Goal: Task Accomplishment & Management: Use online tool/utility

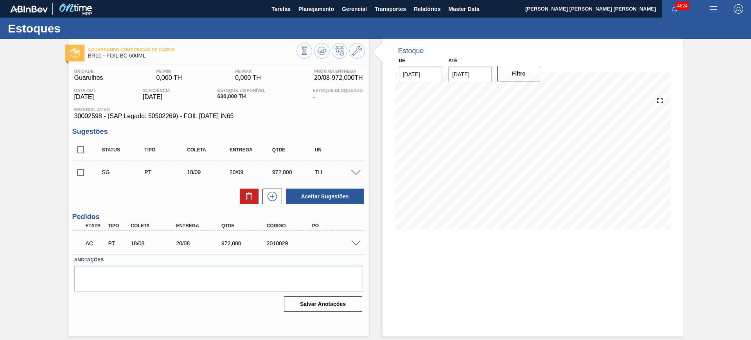
click at [356, 243] on span at bounding box center [355, 243] width 9 height 6
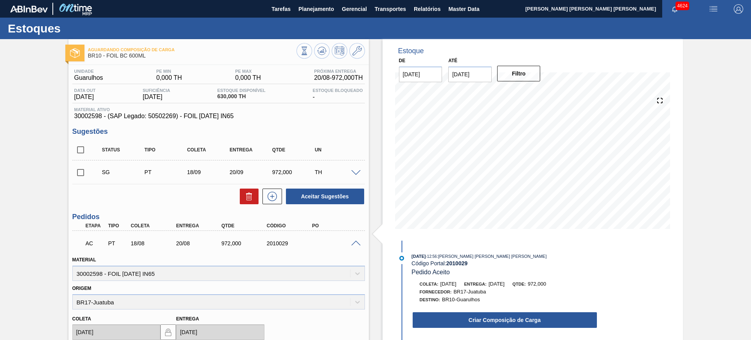
scroll to position [49, 0]
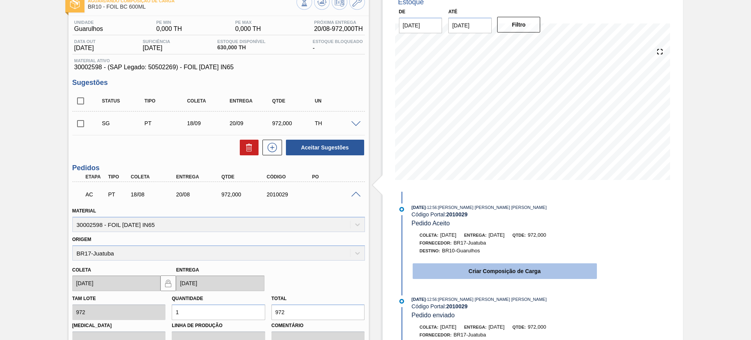
click at [447, 271] on button "Criar Composição de Carga" at bounding box center [505, 271] width 184 height 16
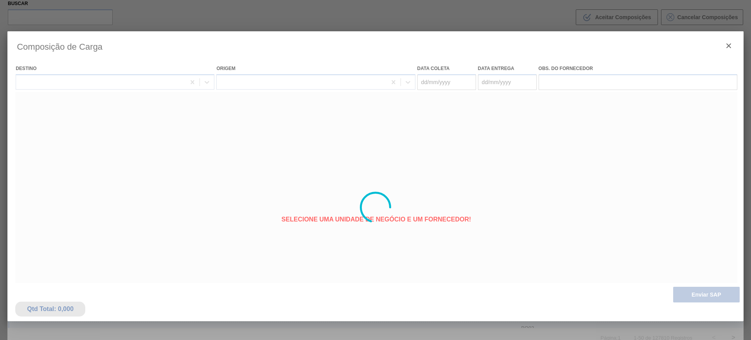
type coleta "18/08/2025"
type entrega "[DATE]"
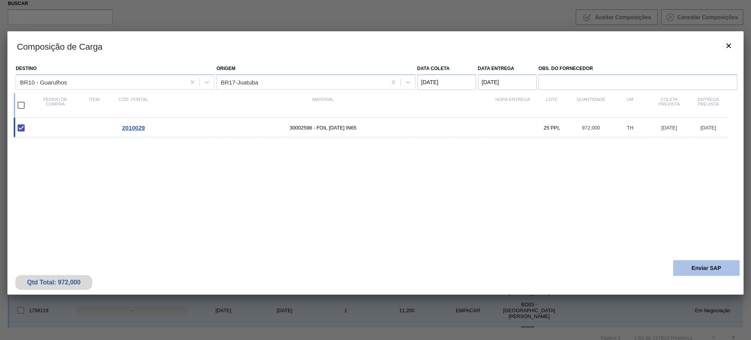
click at [698, 273] on button "Enviar SAP" at bounding box center [706, 268] width 66 height 16
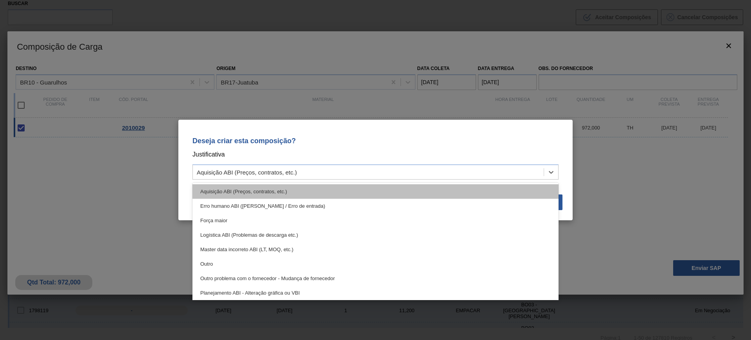
drag, startPoint x: 415, startPoint y: 168, endPoint x: 369, endPoint y: 190, distance: 51.1
click at [414, 168] on div "Aquisição ABI (Preços, contratos, etc.)" at bounding box center [368, 172] width 351 height 11
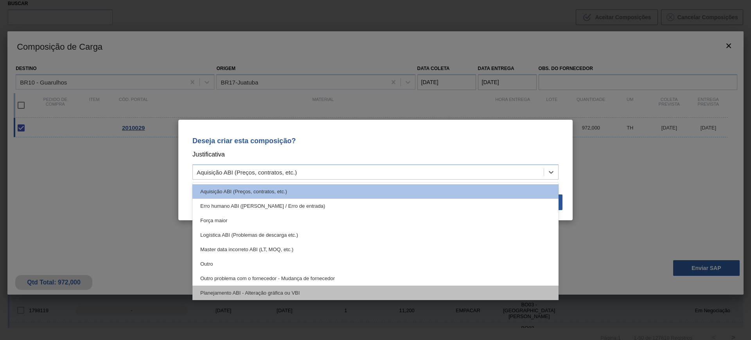
click at [329, 287] on div "Planejamento ABI - Alteração gráfica ou VBI" at bounding box center [375, 292] width 366 height 14
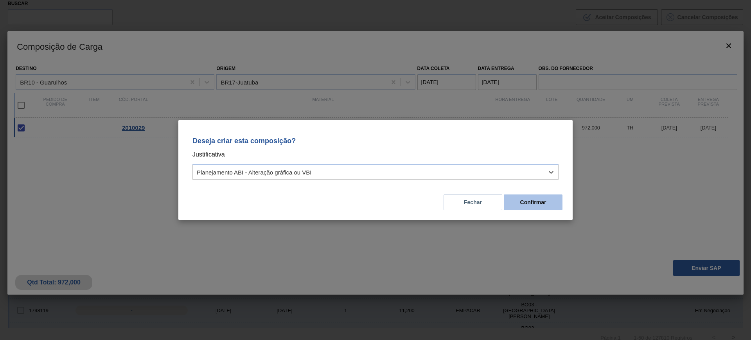
click at [524, 199] on button "Confirmar" at bounding box center [533, 202] width 59 height 16
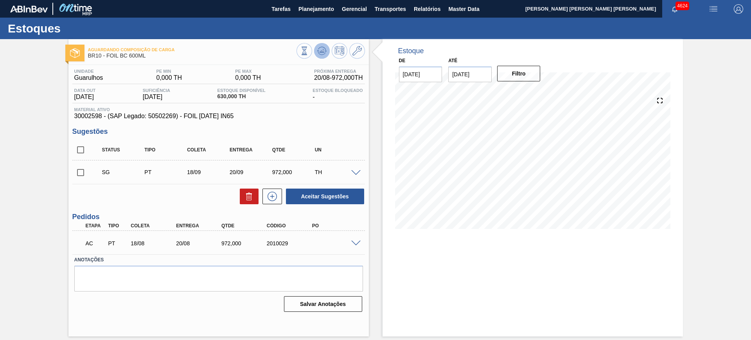
click at [309, 50] on icon at bounding box center [304, 51] width 9 height 9
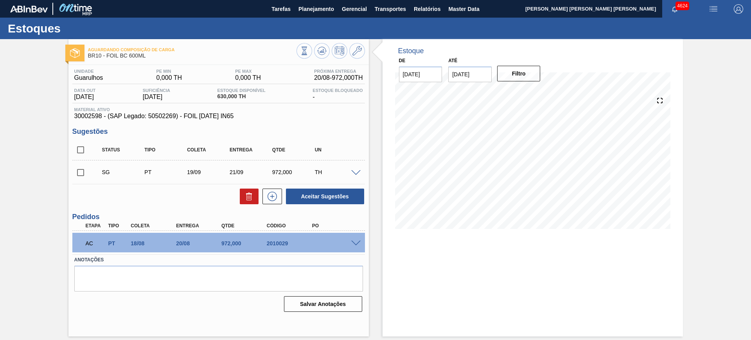
click at [358, 244] on span at bounding box center [355, 243] width 9 height 6
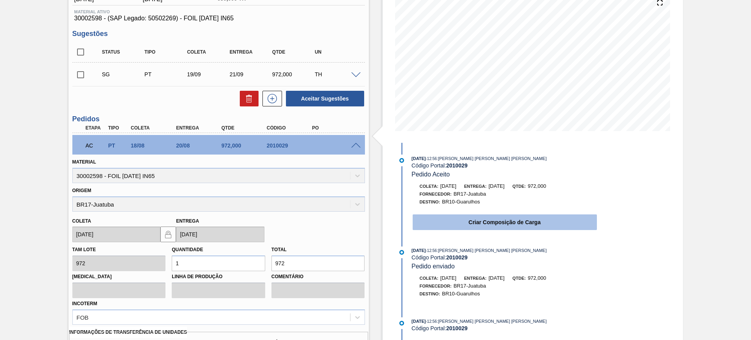
click at [466, 225] on button "Criar Composição de Carga" at bounding box center [505, 222] width 184 height 16
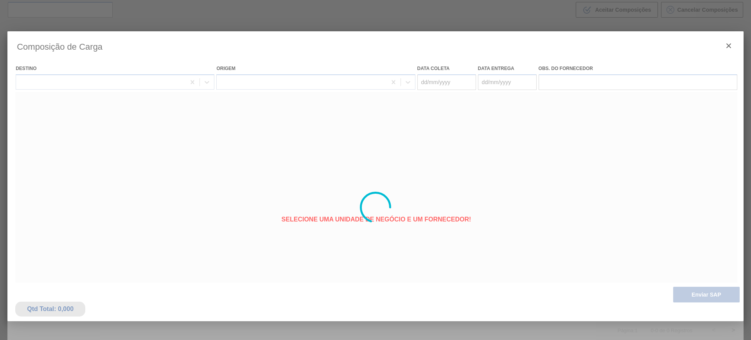
type coleta "18/08/2025"
type entrega "[DATE]"
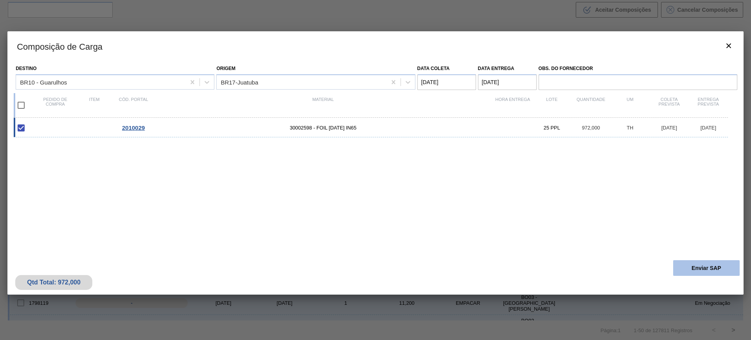
click at [689, 261] on button "Enviar SAP" at bounding box center [706, 268] width 66 height 16
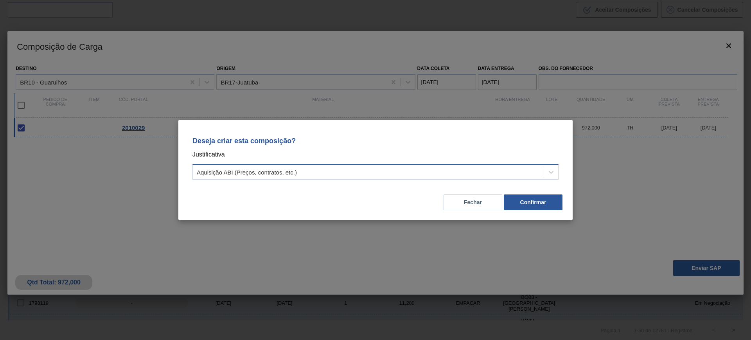
click at [436, 171] on div "Aquisição ABI (Preços, contratos, etc.)" at bounding box center [368, 172] width 351 height 11
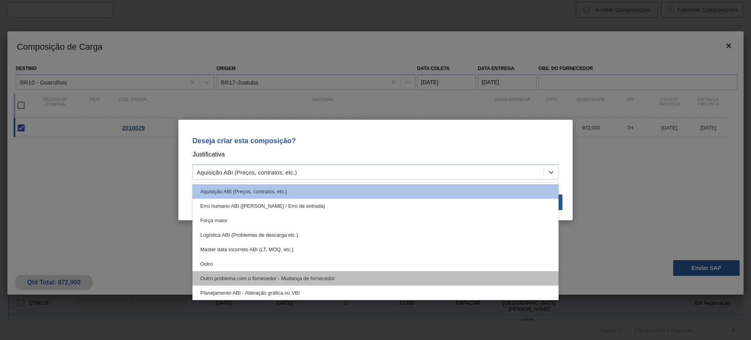
click at [344, 277] on div "Outro problema com o fornecedor - Mudança de fornecedor" at bounding box center [375, 278] width 366 height 14
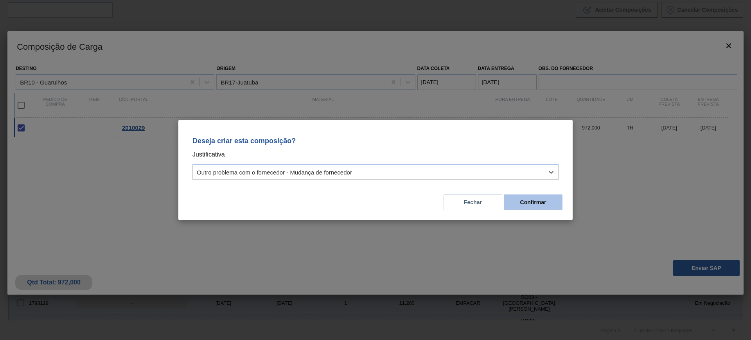
click at [517, 203] on button "Confirmar" at bounding box center [533, 202] width 59 height 16
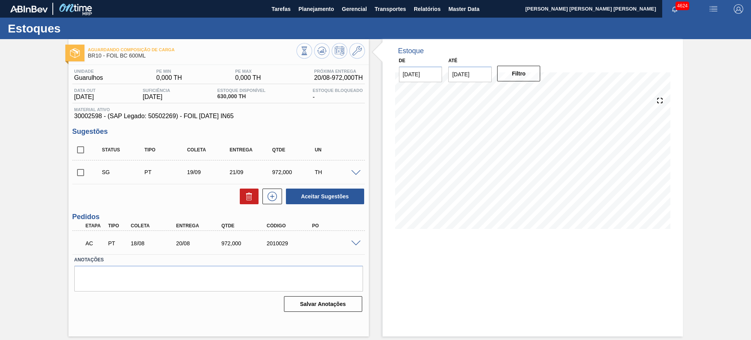
click at [356, 241] on span at bounding box center [355, 243] width 9 height 6
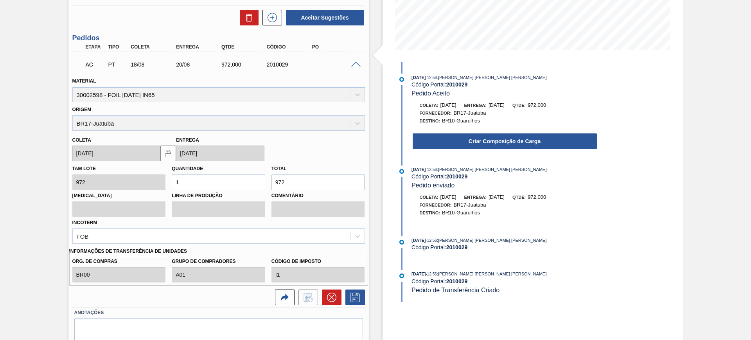
scroll to position [196, 0]
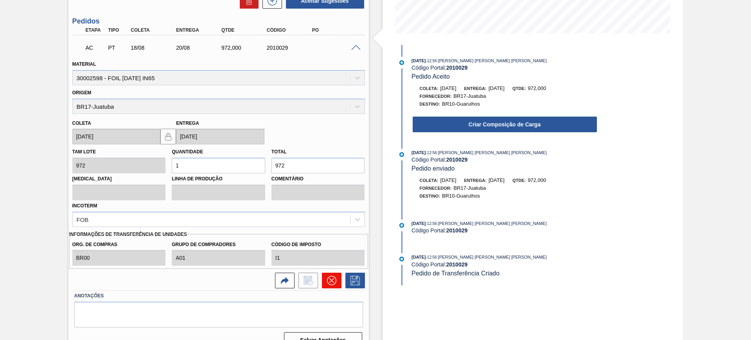
click at [335, 284] on icon at bounding box center [331, 280] width 9 height 9
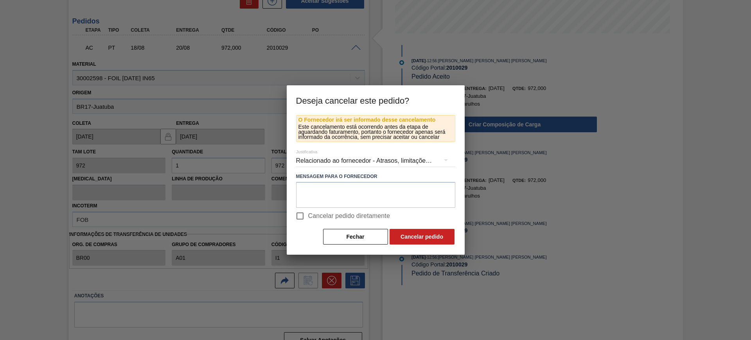
click at [313, 215] on span "Cancelar pedido diretamente" at bounding box center [349, 215] width 82 height 9
click at [308, 215] on input "Cancelar pedido diretamente" at bounding box center [300, 216] width 16 height 16
checkbox input "true"
click at [405, 238] on button "Cancelar pedido" at bounding box center [421, 237] width 65 height 16
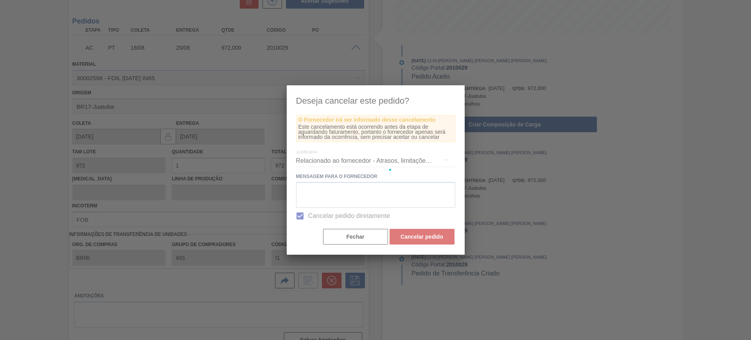
scroll to position [0, 0]
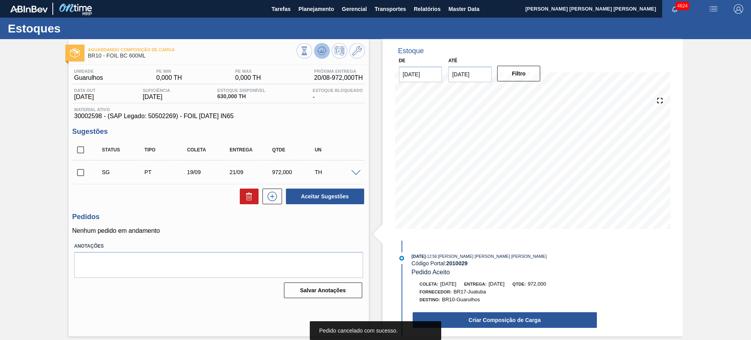
click at [309, 53] on icon at bounding box center [304, 51] width 9 height 9
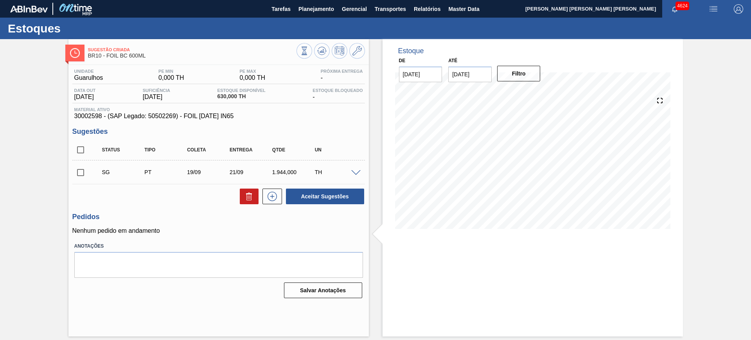
click at [77, 149] on input "checkbox" at bounding box center [80, 150] width 16 height 16
checkbox input "true"
click at [254, 200] on button at bounding box center [249, 196] width 19 height 16
checkbox input "false"
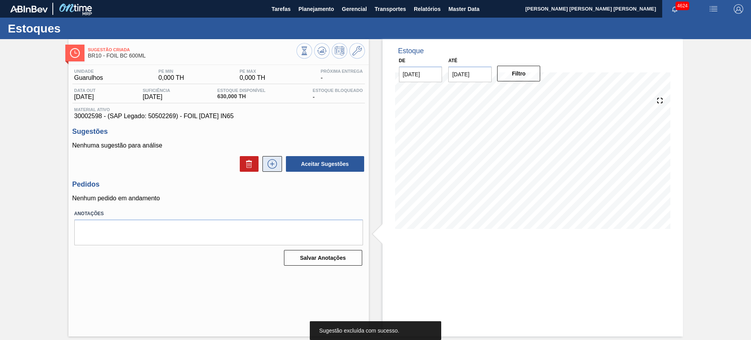
click at [270, 169] on button at bounding box center [272, 164] width 20 height 16
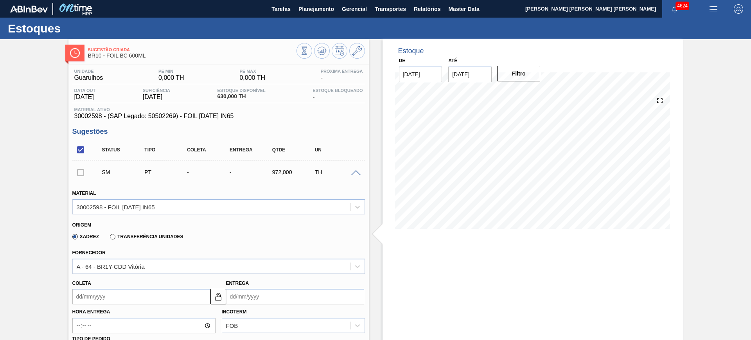
click at [113, 239] on label "Transferência Unidades" at bounding box center [146, 236] width 73 height 5
click at [109, 238] on input "Transferência Unidades" at bounding box center [109, 238] width 0 height 0
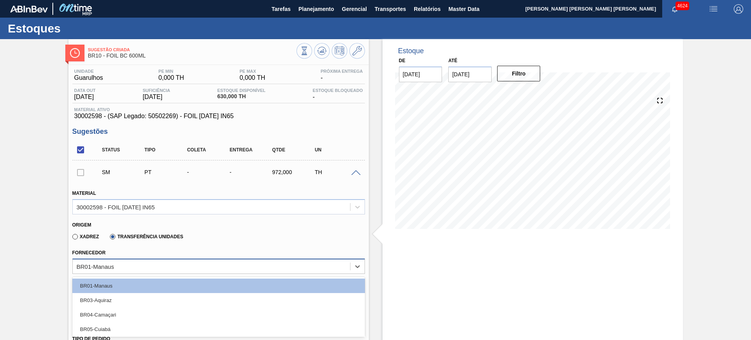
click at [128, 263] on div "option BR01-Manaus focused, 1 of 17. 17 results available. Use Up and Down to c…" at bounding box center [218, 265] width 292 height 15
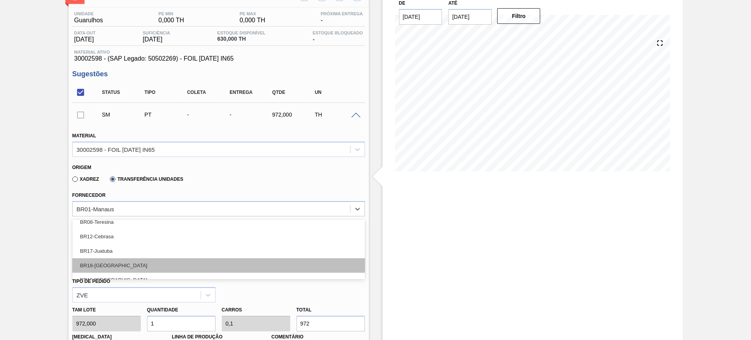
scroll to position [49, 0]
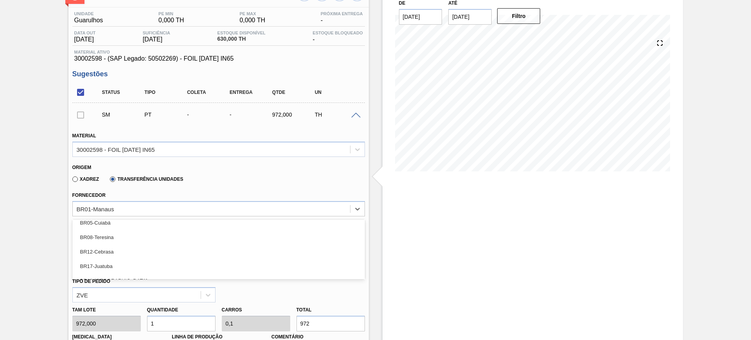
click at [133, 262] on div "BR17-Juatuba" at bounding box center [218, 266] width 292 height 14
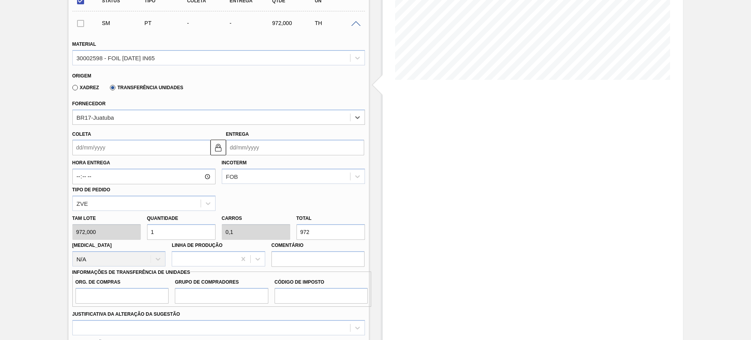
scroll to position [155, 0]
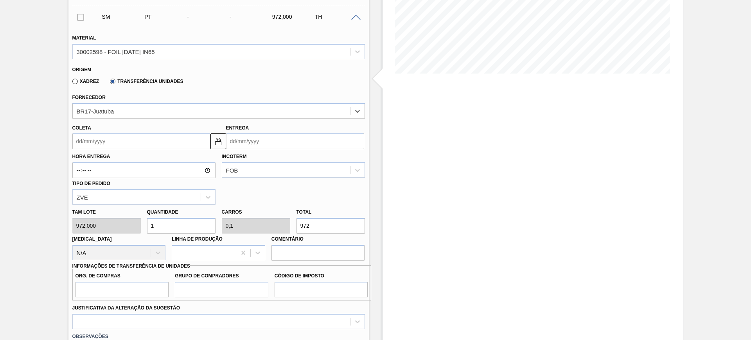
click at [129, 148] on input "Coleta" at bounding box center [141, 141] width 138 height 16
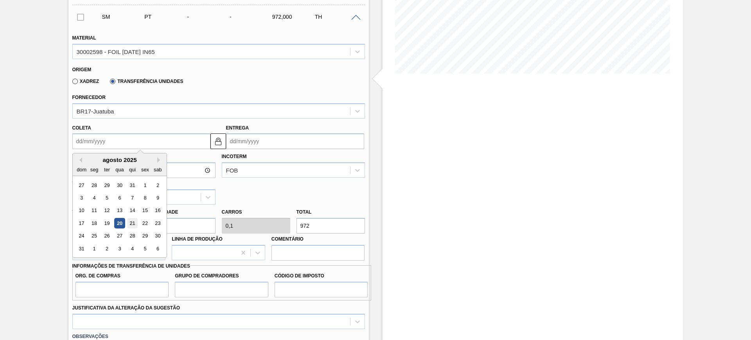
click at [136, 224] on div "21" at bounding box center [132, 223] width 11 height 11
type input "21/08/2025"
type input "[DATE]"
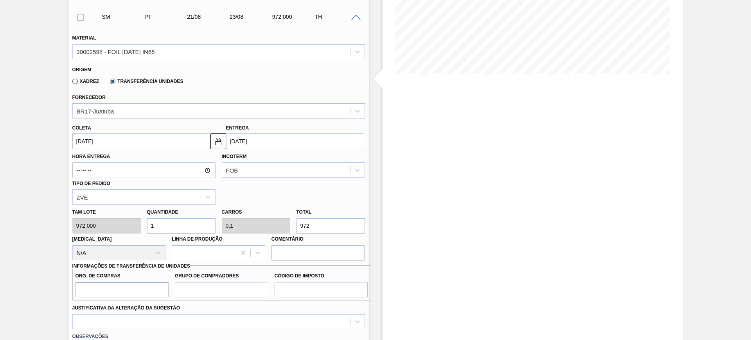
click at [126, 288] on input "Org. de Compras" at bounding box center [121, 290] width 93 height 16
type input "BR00"
type input "A01"
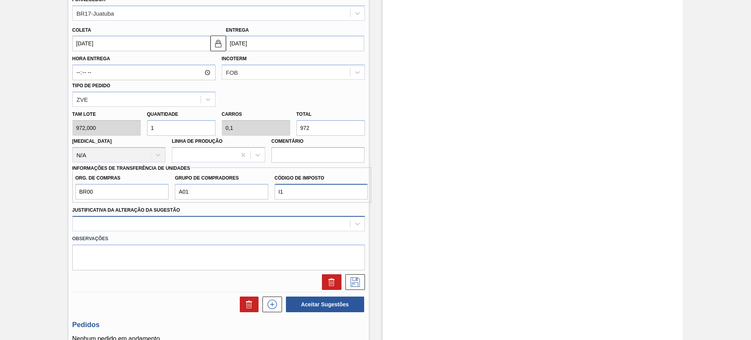
type input "I1"
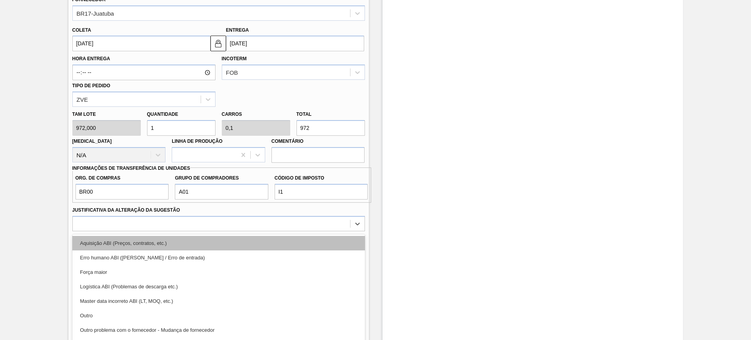
drag, startPoint x: 206, startPoint y: 216, endPoint x: 203, endPoint y: 226, distance: 10.3
click at [206, 217] on div "Material 30002598 - FOIL BC 600 IN65 Origem Xadrez Transferência Unidades Forne…" at bounding box center [218, 109] width 292 height 361
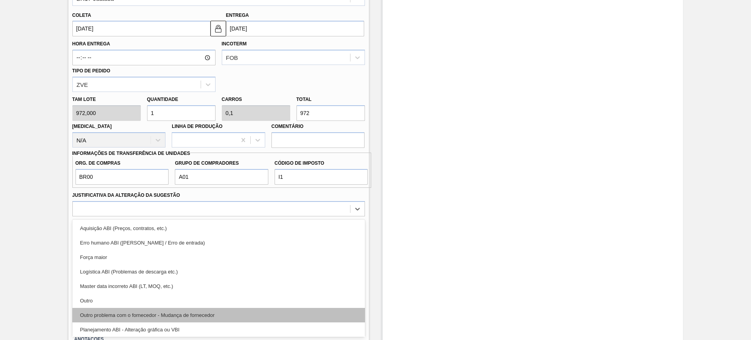
click at [195, 319] on div "Outro problema com o fornecedor - Mudança de fornecedor" at bounding box center [218, 315] width 292 height 14
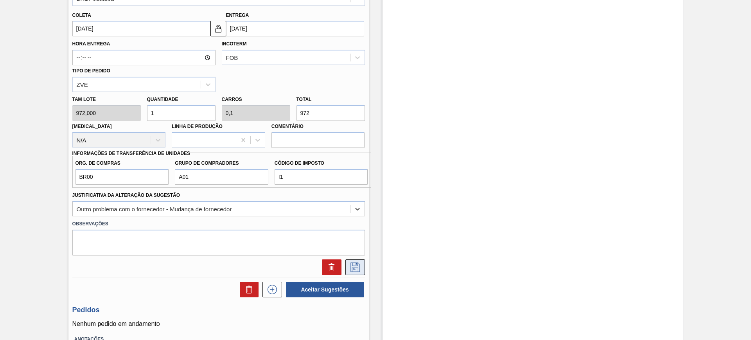
click at [354, 265] on icon at bounding box center [354, 266] width 9 height 9
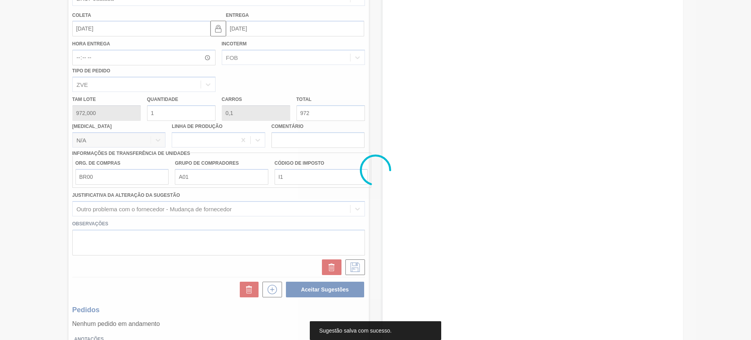
scroll to position [0, 0]
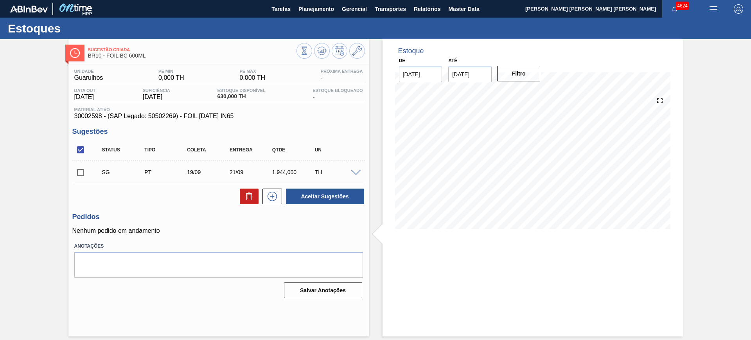
click at [360, 175] on div "SG PT 19/09 21/09 1.944,000 TH" at bounding box center [218, 172] width 292 height 20
click at [354, 171] on span at bounding box center [355, 173] width 9 height 6
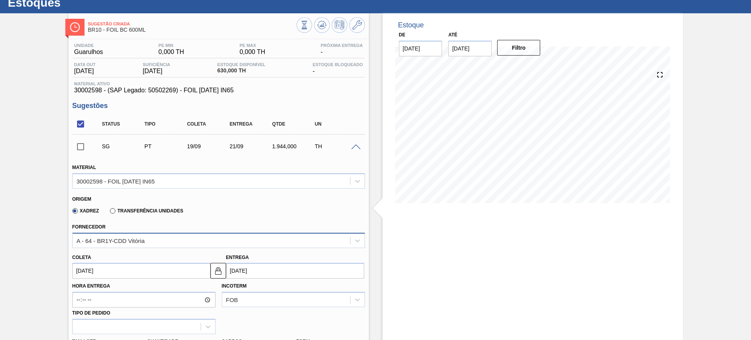
scroll to position [49, 0]
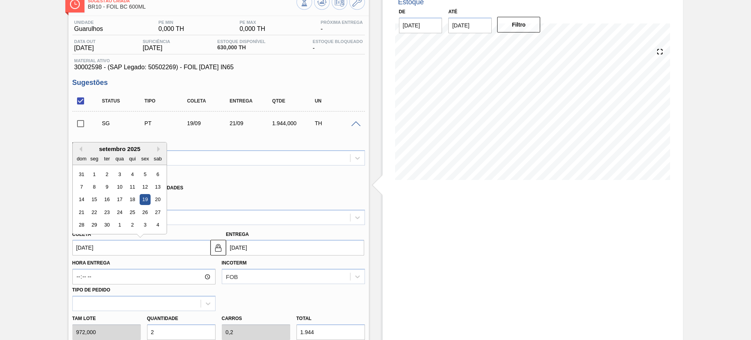
click at [133, 251] on input "19/09/2025" at bounding box center [141, 248] width 138 height 16
click at [81, 151] on button "Previous Month" at bounding box center [79, 148] width 5 height 5
click at [132, 210] on div "21" at bounding box center [132, 212] width 11 height 11
type input "21/08/2025"
type input "[DATE]"
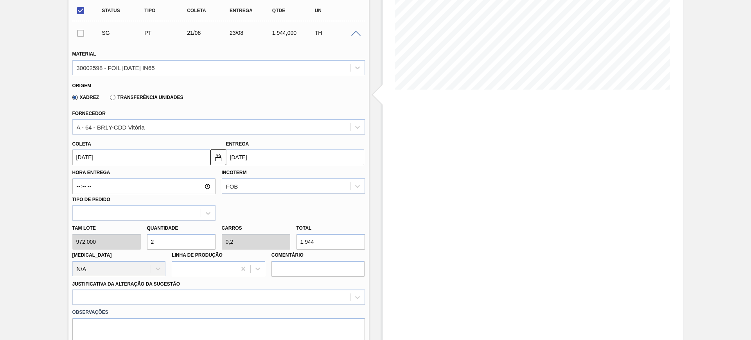
scroll to position [196, 0]
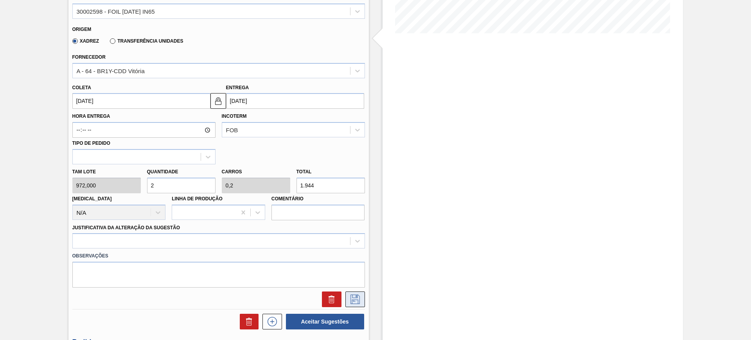
click at [350, 298] on icon at bounding box center [355, 298] width 13 height 9
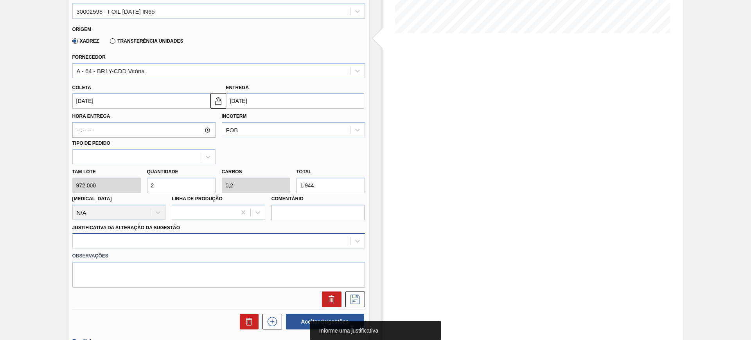
click at [228, 242] on div at bounding box center [218, 240] width 292 height 15
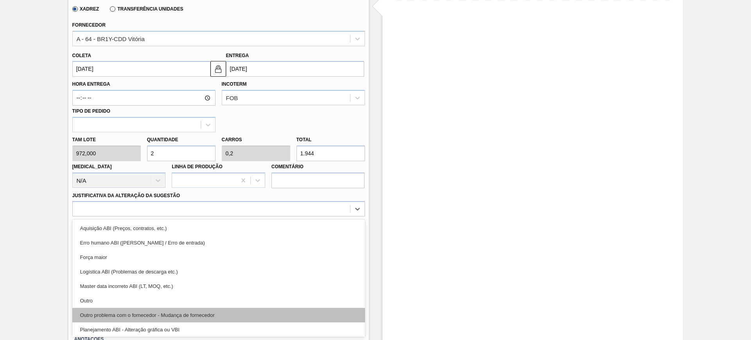
click at [199, 311] on div "Outro problema com o fornecedor - Mudança de fornecedor" at bounding box center [218, 315] width 292 height 14
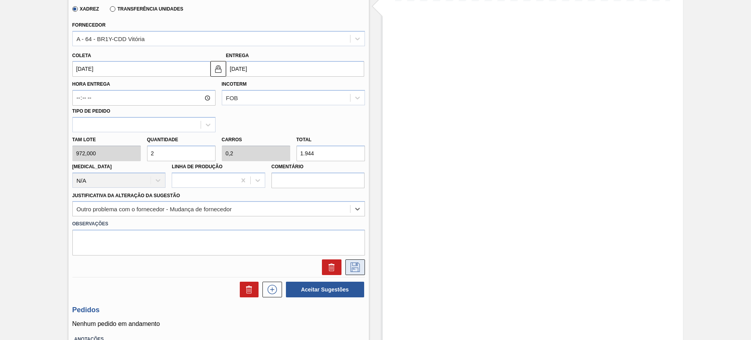
click at [350, 268] on icon at bounding box center [355, 266] width 13 height 9
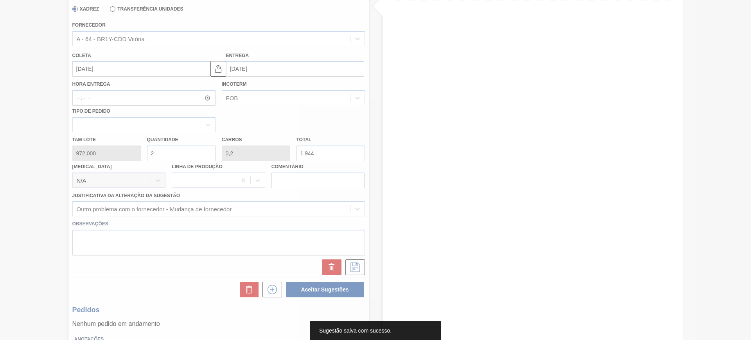
scroll to position [0, 0]
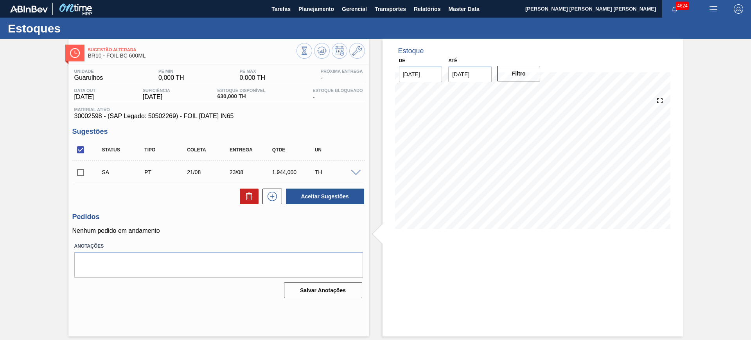
click at [84, 151] on input "checkbox" at bounding box center [80, 150] width 16 height 16
checkbox input "true"
click at [306, 202] on button "Aceitar Sugestões" at bounding box center [325, 196] width 78 height 16
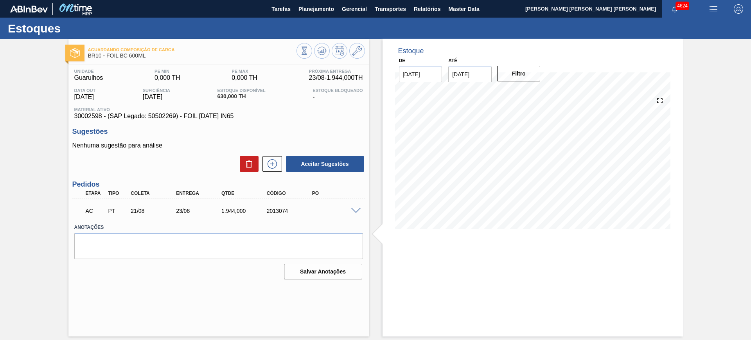
click at [352, 210] on span at bounding box center [355, 211] width 9 height 6
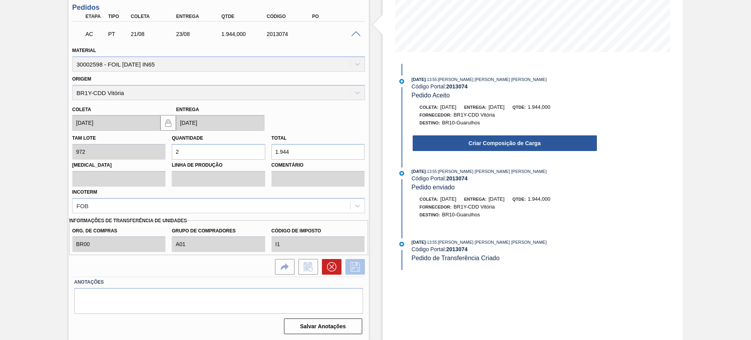
scroll to position [178, 0]
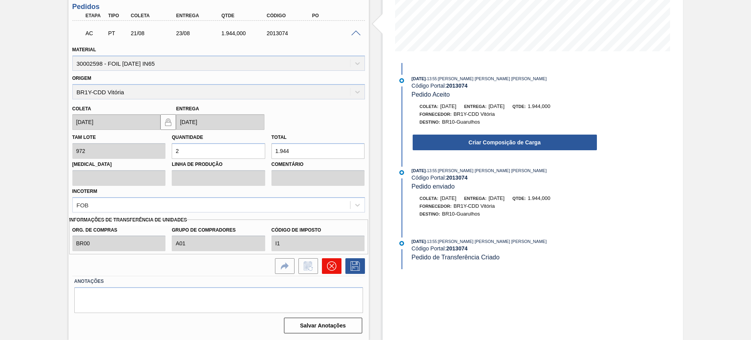
click at [336, 264] on button at bounding box center [332, 266] width 20 height 16
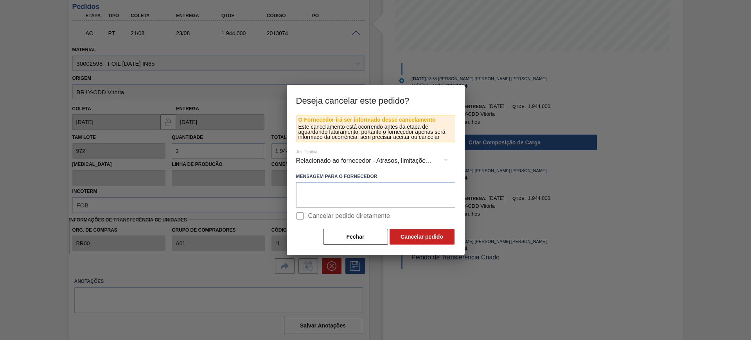
click at [310, 217] on span "Cancelar pedido diretamente" at bounding box center [349, 215] width 82 height 9
click at [308, 217] on input "Cancelar pedido diretamente" at bounding box center [300, 216] width 16 height 16
checkbox input "true"
click at [416, 236] on button "Cancelar pedido" at bounding box center [421, 237] width 65 height 16
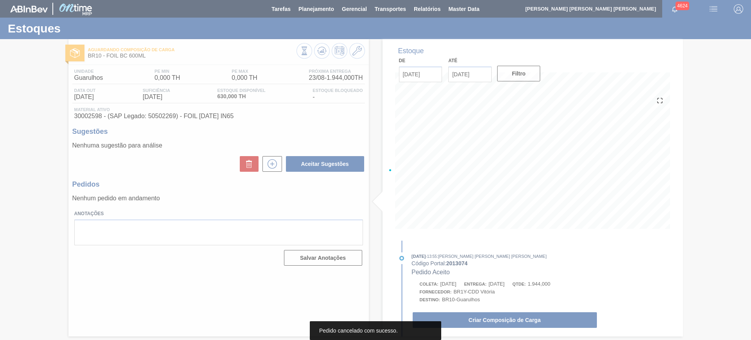
scroll to position [0, 0]
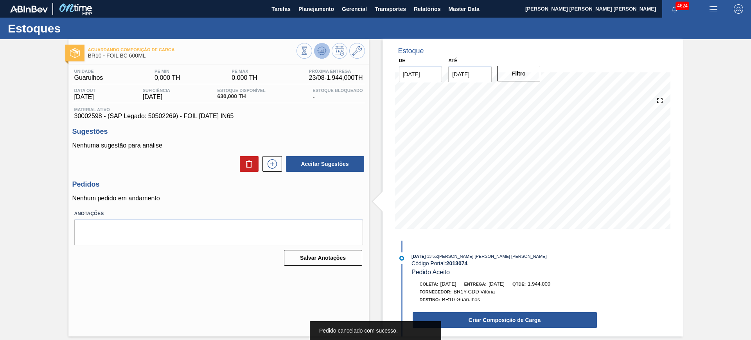
click at [309, 54] on icon at bounding box center [304, 51] width 9 height 9
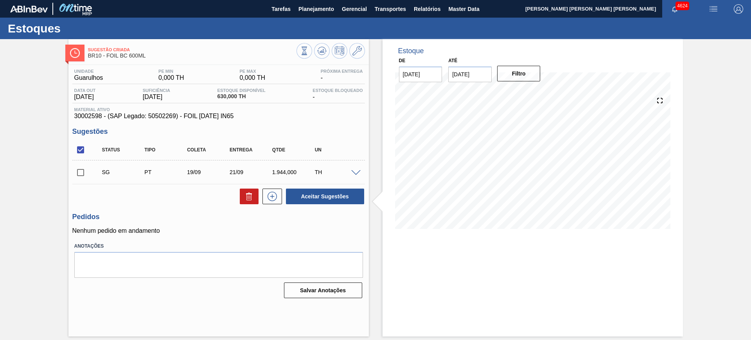
click at [82, 147] on input "checkbox" at bounding box center [80, 150] width 16 height 16
checkbox input "true"
click at [250, 198] on icon at bounding box center [248, 196] width 9 height 9
checkbox input "false"
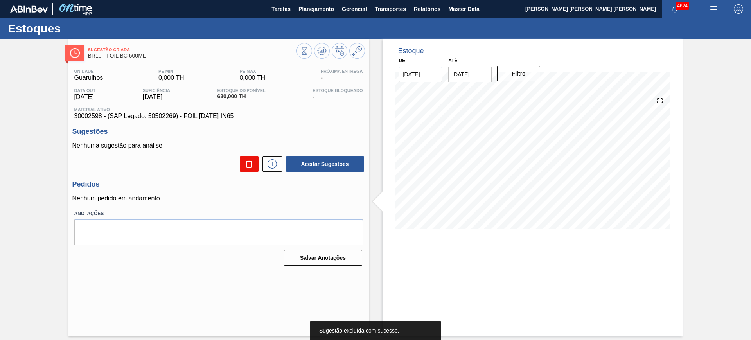
click at [256, 165] on button at bounding box center [249, 164] width 19 height 16
click at [270, 166] on icon at bounding box center [272, 163] width 13 height 9
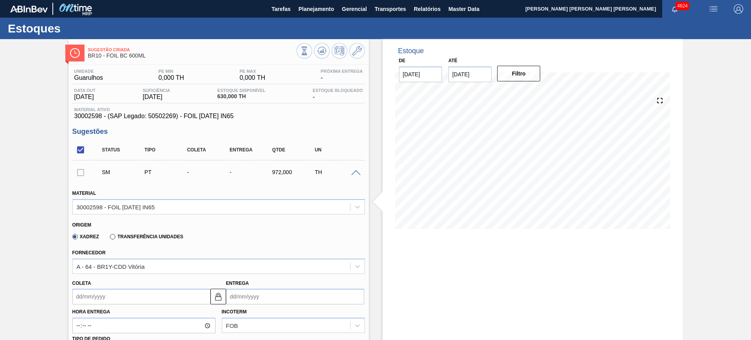
click at [112, 235] on label "Transferência Unidades" at bounding box center [146, 236] width 73 height 5
click at [109, 238] on input "Transferência Unidades" at bounding box center [109, 238] width 0 height 0
click at [124, 263] on div "BR01-Manaus" at bounding box center [218, 265] width 292 height 15
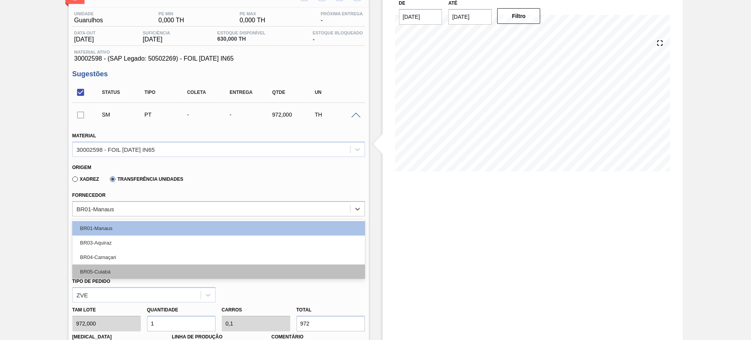
scroll to position [49, 0]
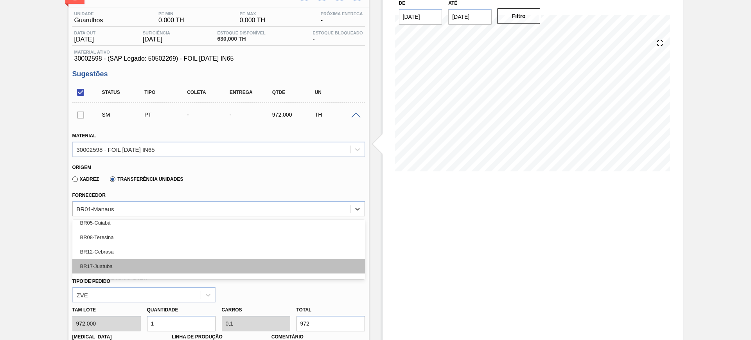
click at [131, 259] on div "BR17-Juatuba" at bounding box center [218, 266] width 292 height 14
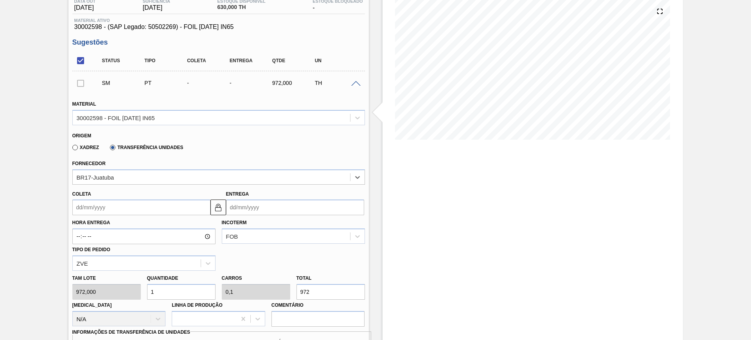
scroll to position [155, 0]
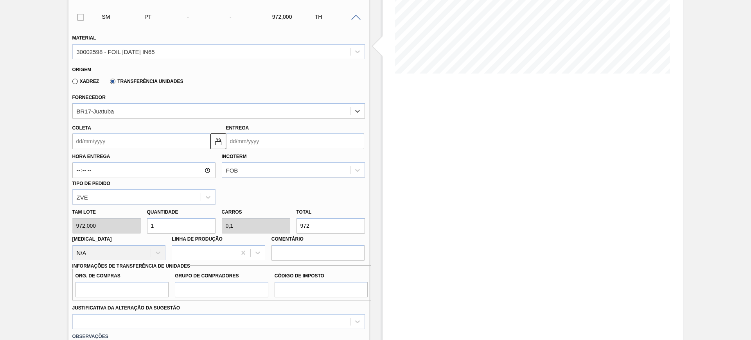
click at [315, 219] on input "972" at bounding box center [330, 226] width 68 height 16
type input "0,009"
type input "0,001"
type input "9"
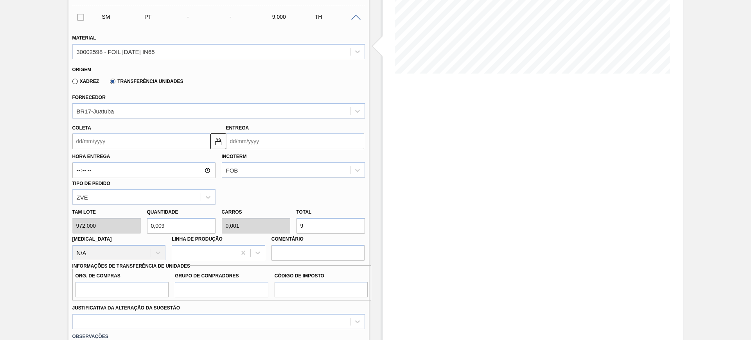
type input "0,1"
type input "0,01"
type input "97"
type input "1"
type input "0,1"
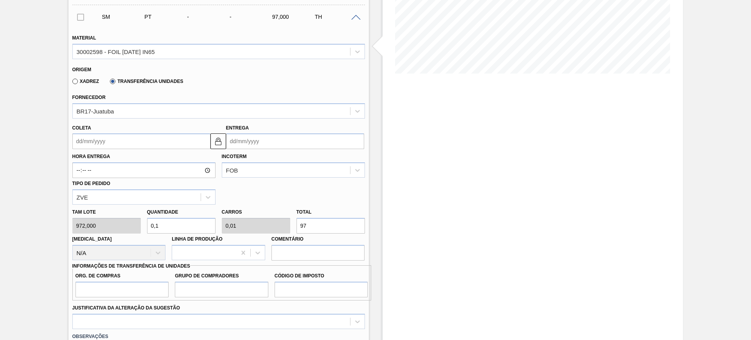
type input "972"
click at [154, 138] on input "Coleta" at bounding box center [141, 141] width 138 height 16
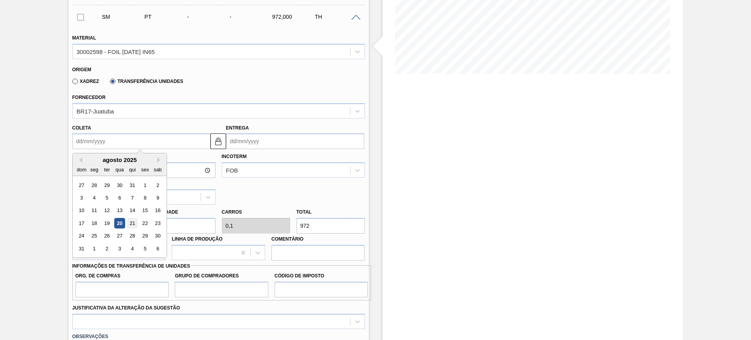
click at [134, 221] on div "21" at bounding box center [132, 223] width 11 height 11
type input "21/08/2025"
type input "[DATE]"
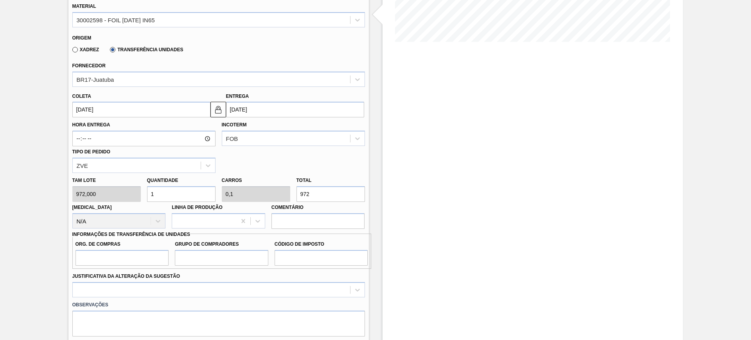
scroll to position [204, 0]
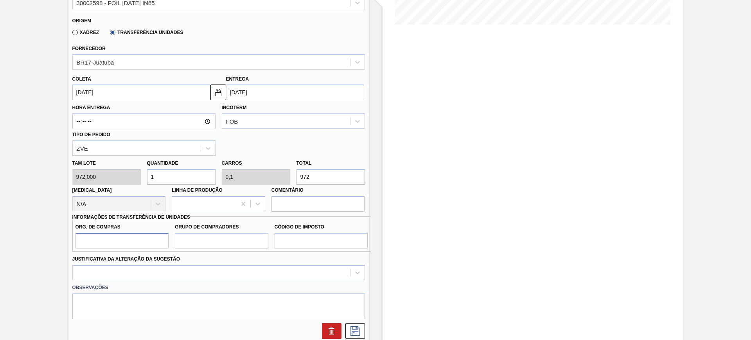
click at [136, 236] on input "Org. de Compras" at bounding box center [121, 241] width 93 height 16
type input "BR00"
type input "A01"
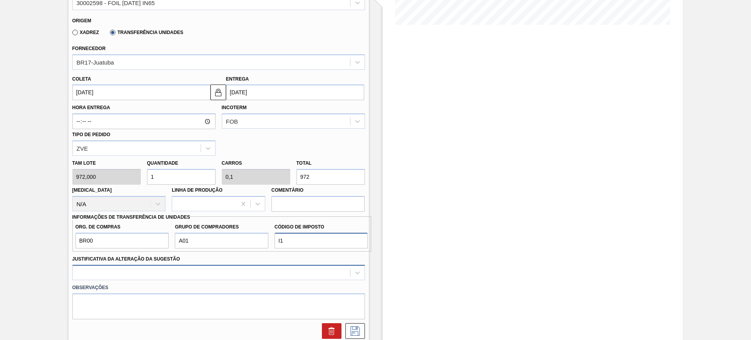
type input "I1"
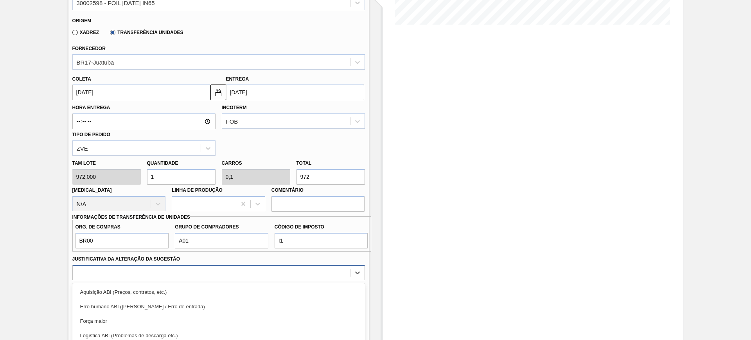
click at [138, 276] on div "option Logística ABI (Problemas de descarga etc.) focused, 4 of 18. 18 results …" at bounding box center [218, 272] width 292 height 15
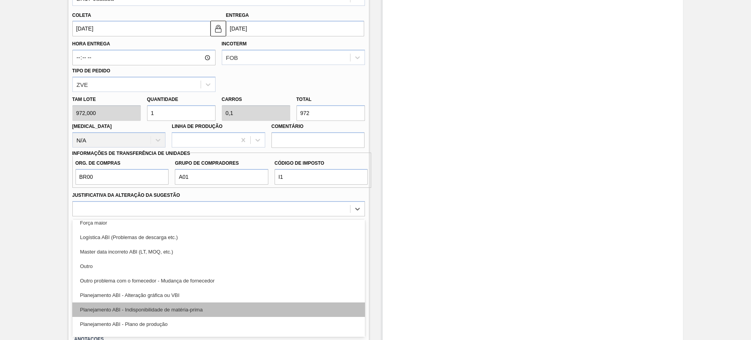
scroll to position [49, 0]
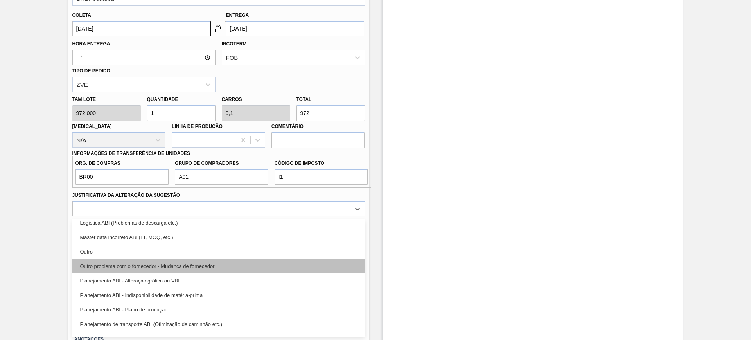
click at [184, 265] on div "Outro problema com o fornecedor - Mudança de fornecedor" at bounding box center [218, 266] width 292 height 14
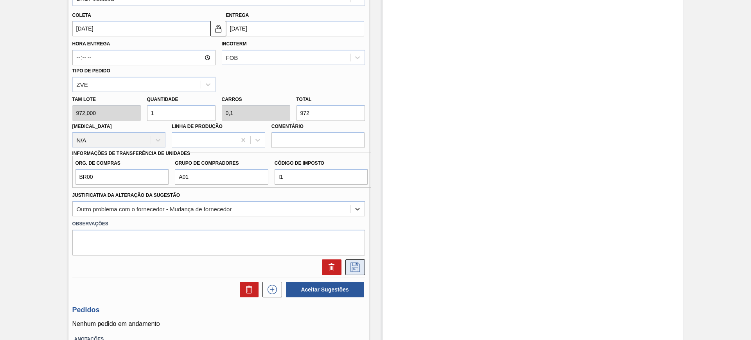
click at [346, 263] on button at bounding box center [355, 267] width 20 height 16
click at [351, 262] on div "Estoques Sugestão Criada BR10 - FOIL BC 600ML Unidade Guarulhos PE MIN 0,000 TH…" at bounding box center [375, 74] width 751 height 648
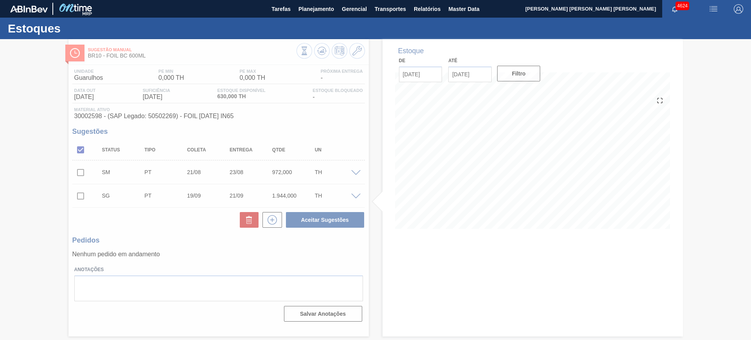
scroll to position [0, 0]
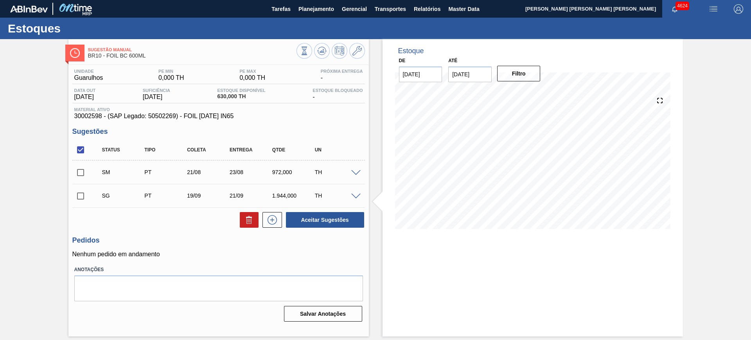
click at [82, 192] on input "checkbox" at bounding box center [80, 196] width 16 height 16
checkbox input "true"
click at [251, 216] on icon at bounding box center [248, 219] width 9 height 9
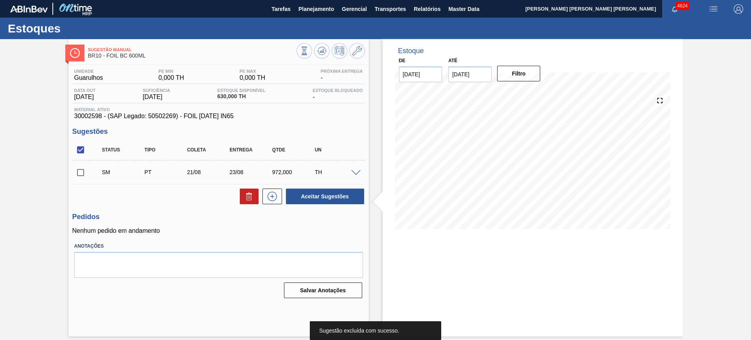
click at [85, 149] on input "checkbox" at bounding box center [80, 150] width 16 height 16
checkbox input "true"
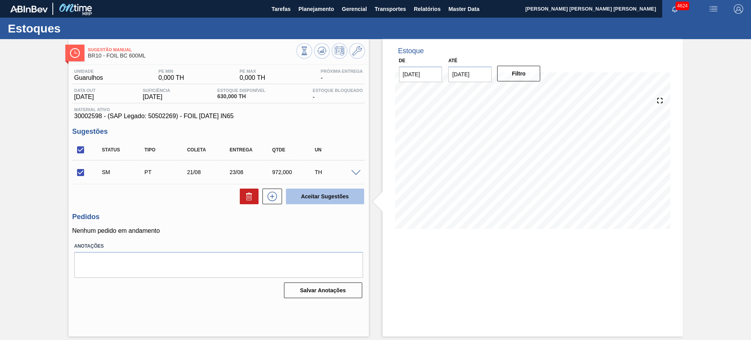
click at [316, 194] on button "Aceitar Sugestões" at bounding box center [325, 196] width 78 height 16
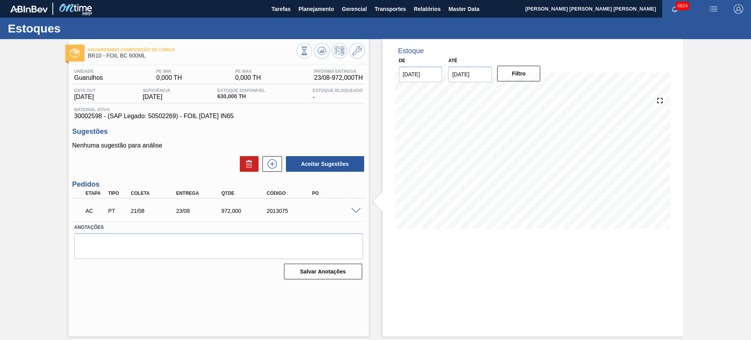
click at [355, 212] on span at bounding box center [355, 211] width 9 height 6
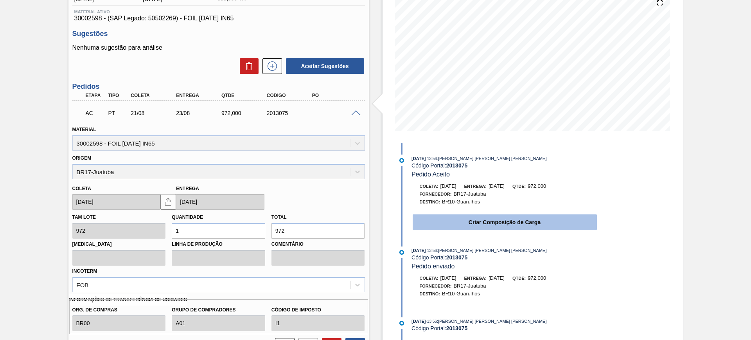
click at [465, 226] on button "Criar Composição de Carga" at bounding box center [505, 222] width 184 height 16
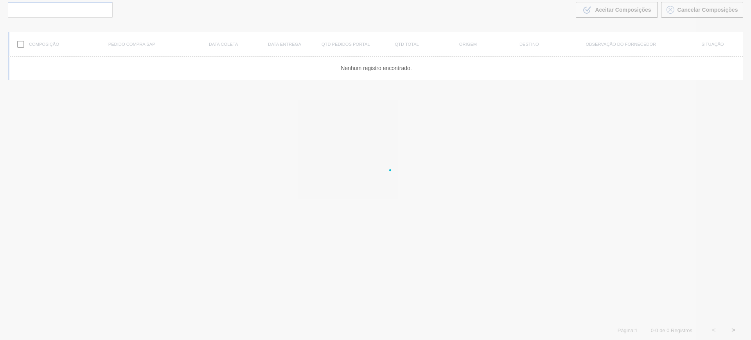
scroll to position [56, 0]
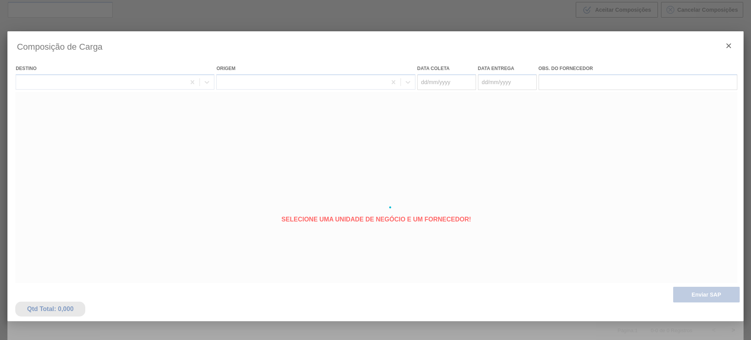
type coleta "21/08/2025"
type entrega "[DATE]"
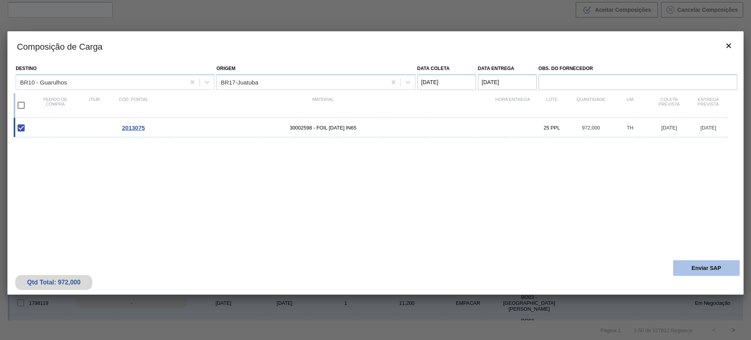
click at [684, 260] on button "Enviar SAP" at bounding box center [706, 268] width 66 height 16
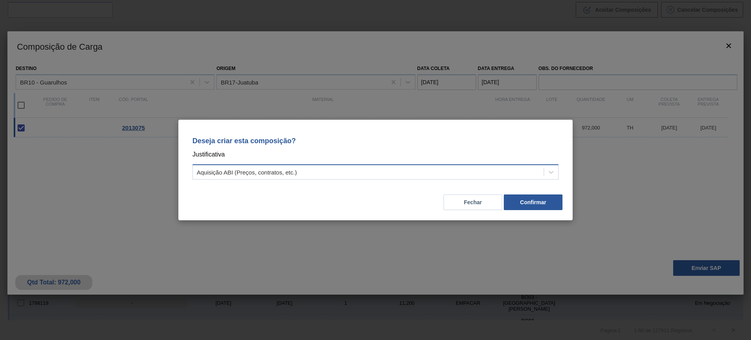
click at [438, 169] on div "Aquisição ABI (Preços, contratos, etc.)" at bounding box center [368, 172] width 351 height 11
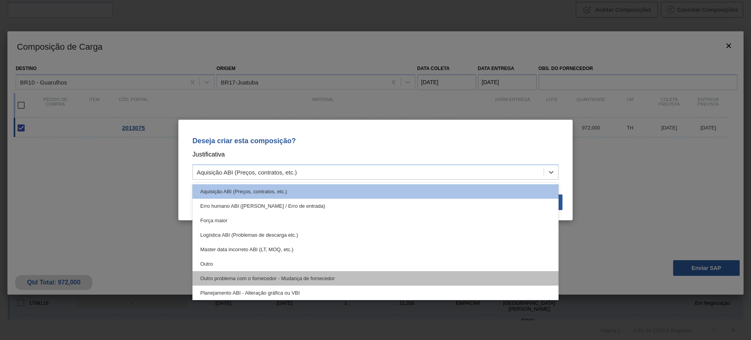
click at [377, 276] on div "Outro problema com o fornecedor - Mudança de fornecedor" at bounding box center [375, 278] width 366 height 14
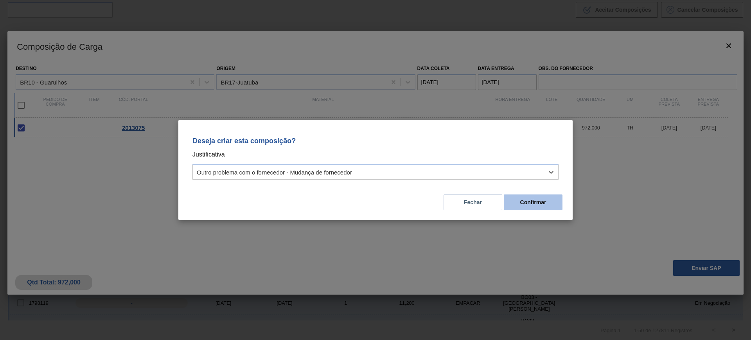
click at [525, 204] on button "Confirmar" at bounding box center [533, 202] width 59 height 16
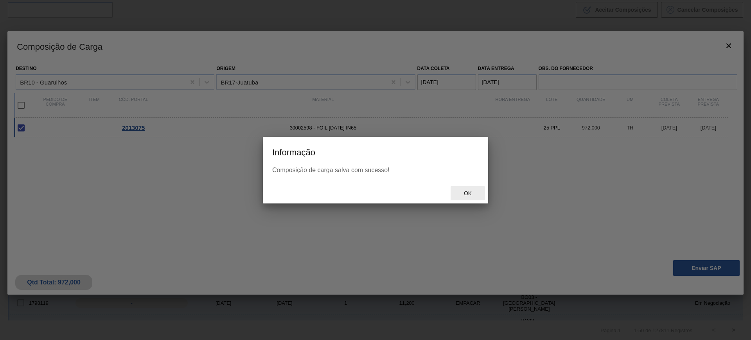
click at [477, 188] on div "Ok" at bounding box center [467, 193] width 34 height 14
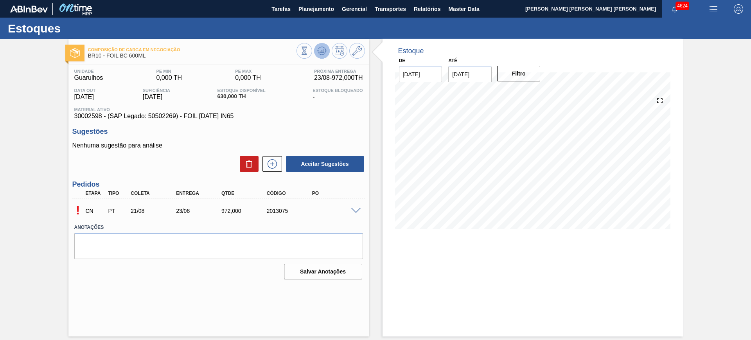
click at [309, 49] on icon at bounding box center [304, 51] width 9 height 9
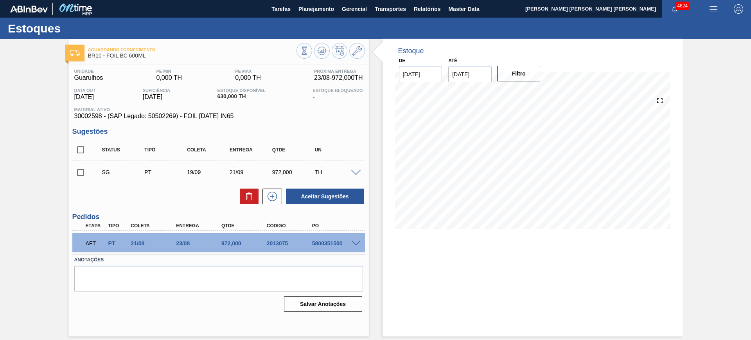
click at [325, 240] on div "5800351500" at bounding box center [335, 243] width 51 height 6
copy div "5800351500"
click at [355, 245] on div "5800351500" at bounding box center [335, 243] width 51 height 6
click at [356, 244] on span at bounding box center [355, 243] width 9 height 6
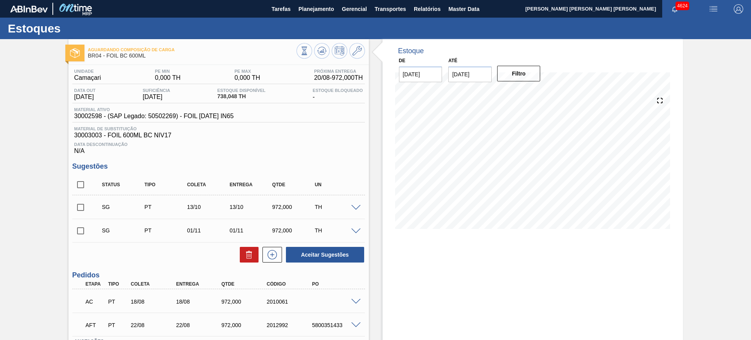
click at [354, 301] on span at bounding box center [355, 302] width 9 height 6
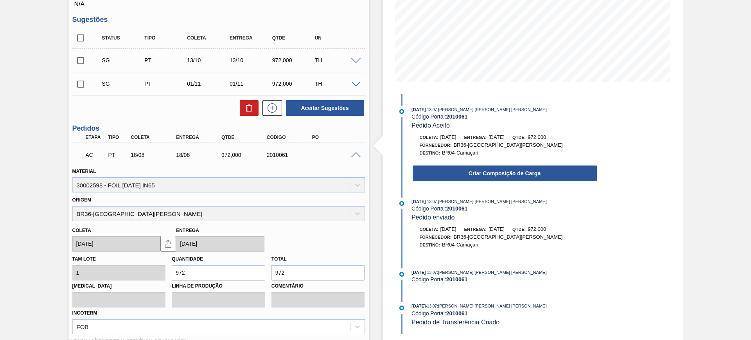
scroll to position [244, 0]
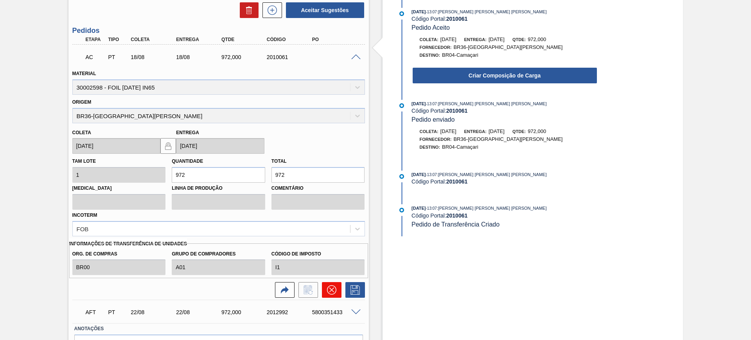
click at [330, 292] on icon at bounding box center [331, 289] width 9 height 9
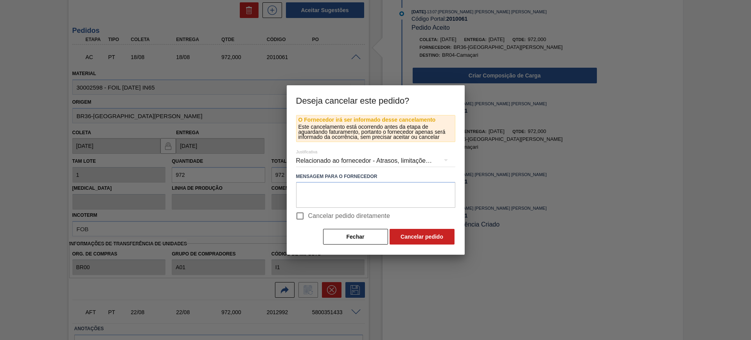
click at [328, 217] on span "Cancelar pedido diretamente" at bounding box center [349, 215] width 82 height 9
click at [308, 217] on input "Cancelar pedido diretamente" at bounding box center [300, 216] width 16 height 16
checkbox input "true"
click at [417, 237] on button "Cancelar pedido" at bounding box center [421, 237] width 65 height 16
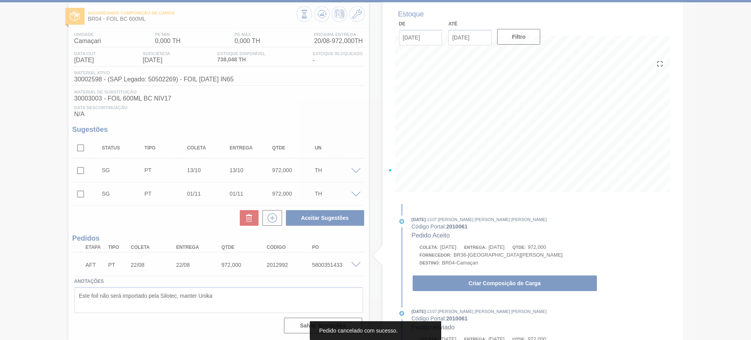
scroll to position [37, 0]
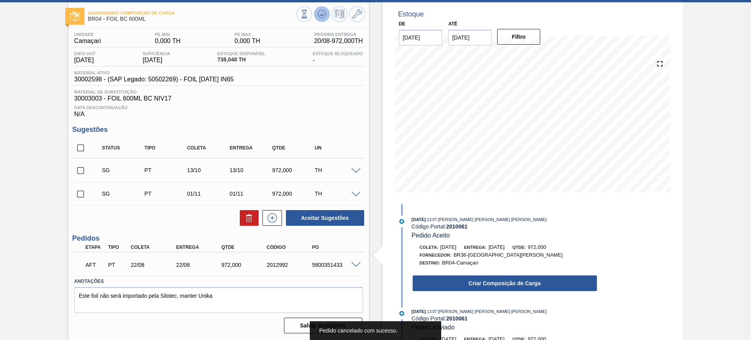
click at [323, 19] on button at bounding box center [322, 14] width 16 height 16
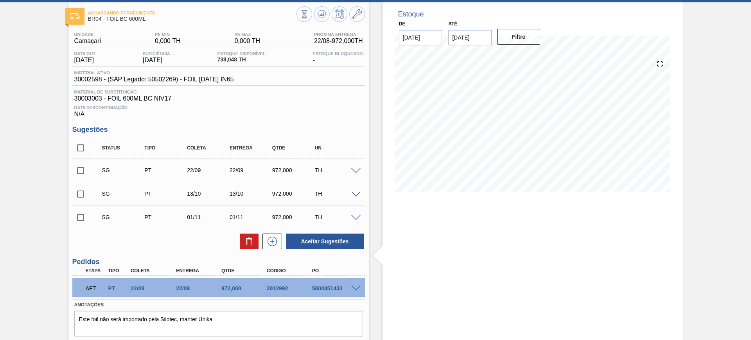
click at [355, 170] on span at bounding box center [355, 171] width 9 height 6
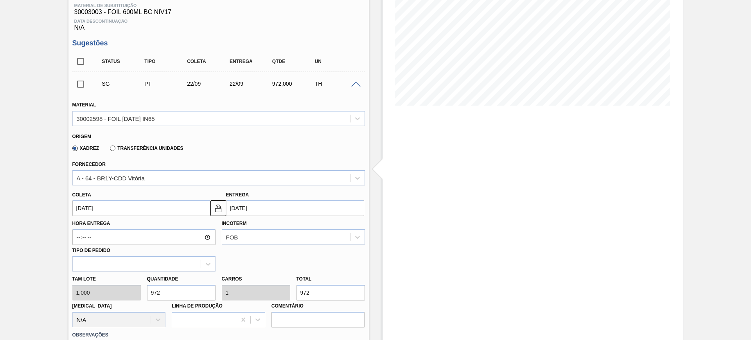
scroll to position [135, 0]
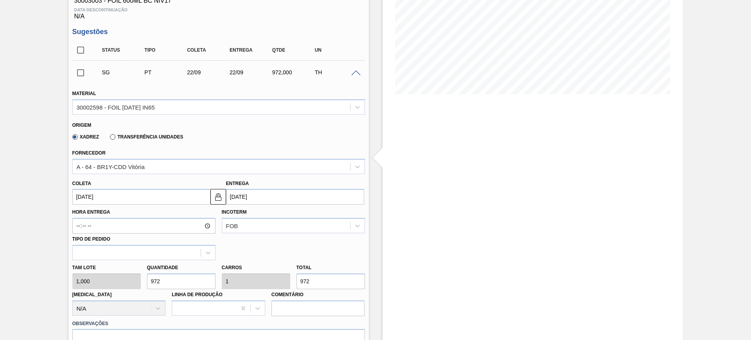
click at [114, 139] on label "Transferência Unidades" at bounding box center [146, 136] width 73 height 5
click at [109, 138] on input "Transferência Unidades" at bounding box center [109, 138] width 0 height 0
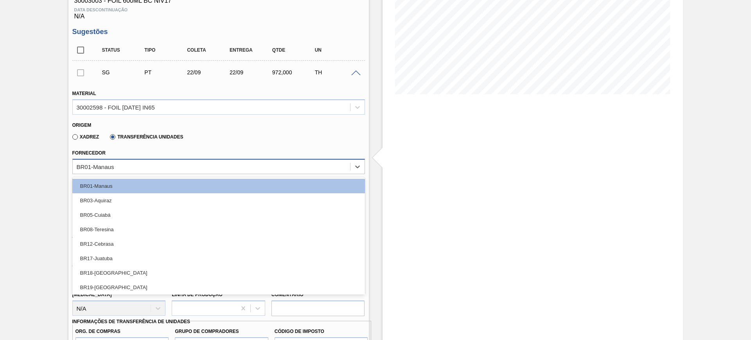
drag, startPoint x: 118, startPoint y: 163, endPoint x: 134, endPoint y: 198, distance: 38.5
click at [119, 166] on div "BR01-Manaus" at bounding box center [211, 166] width 277 height 11
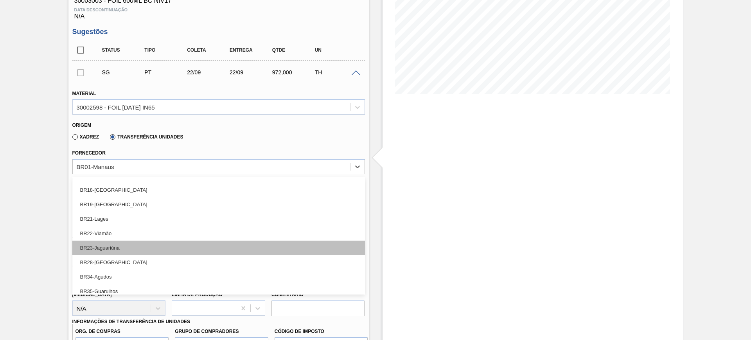
scroll to position [132, 0]
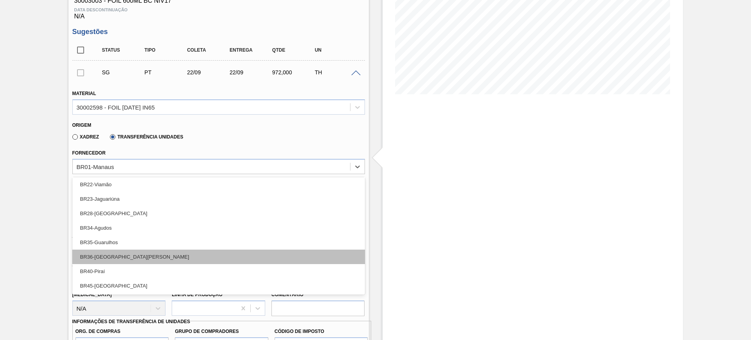
click at [138, 259] on div "BR36-São Luís" at bounding box center [218, 256] width 292 height 14
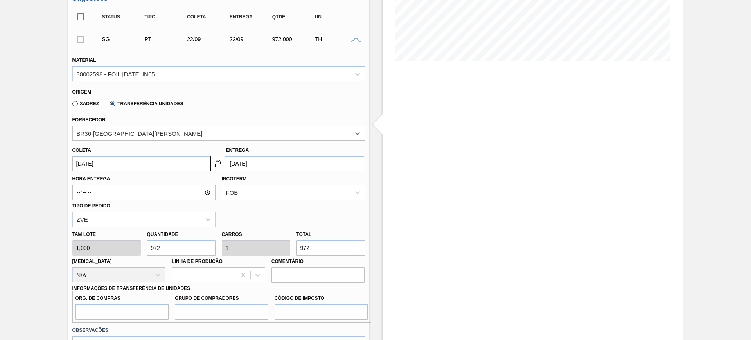
scroll to position [232, 0]
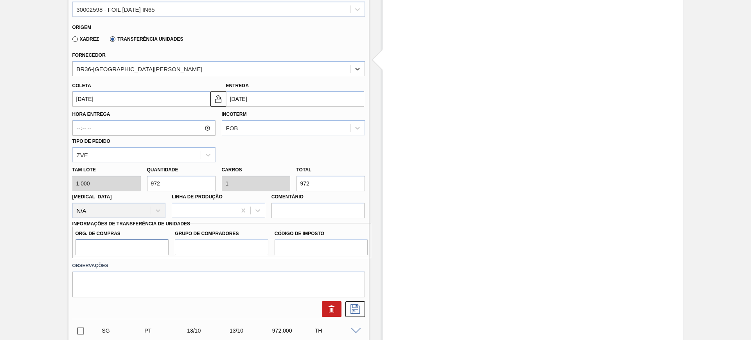
click at [118, 249] on input "Org. de Compras" at bounding box center [121, 247] width 93 height 16
type input "BR00"
type input "A01"
type input "I1"
click at [162, 100] on input "22/09/2025" at bounding box center [141, 99] width 138 height 16
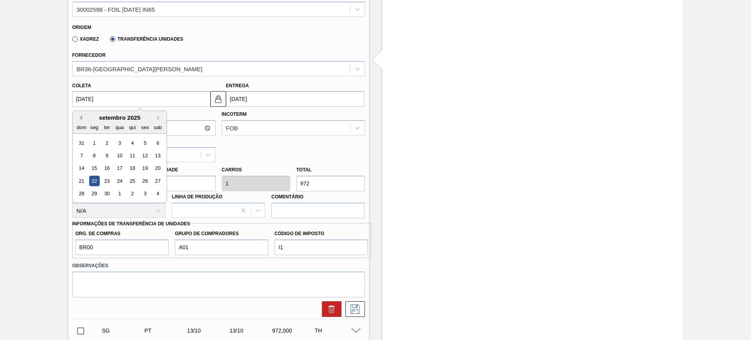
click at [80, 118] on button "Previous Month" at bounding box center [79, 117] width 5 height 5
click at [146, 181] on div "22" at bounding box center [145, 181] width 11 height 11
type input "22/08/2025"
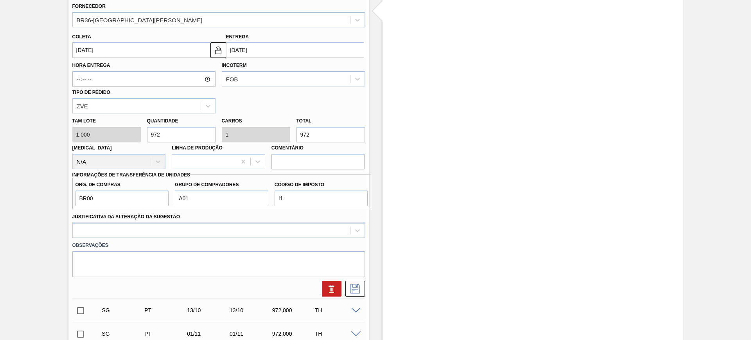
click at [174, 227] on div at bounding box center [218, 229] width 292 height 15
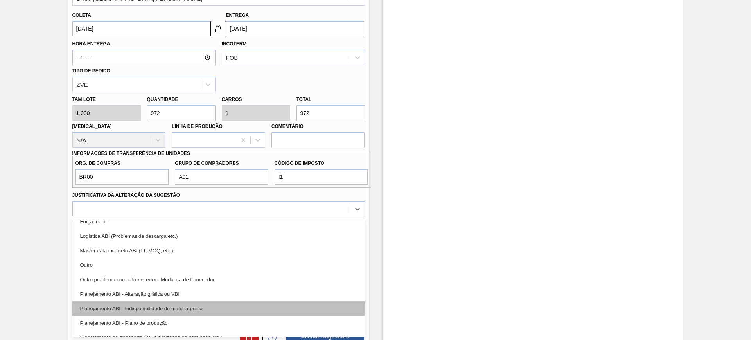
scroll to position [49, 0]
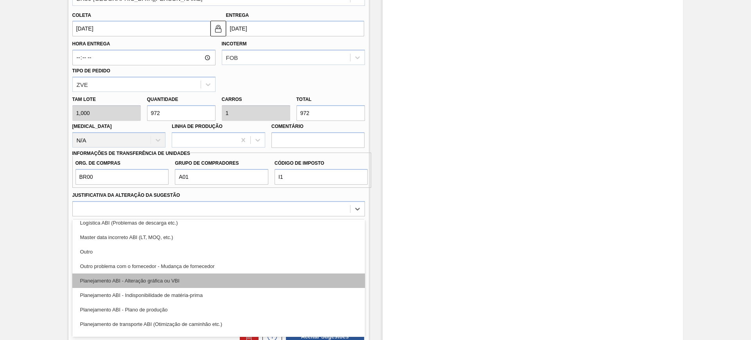
click at [193, 282] on div "Planejamento ABI - Alteração gráfica ou VBI" at bounding box center [218, 280] width 292 height 14
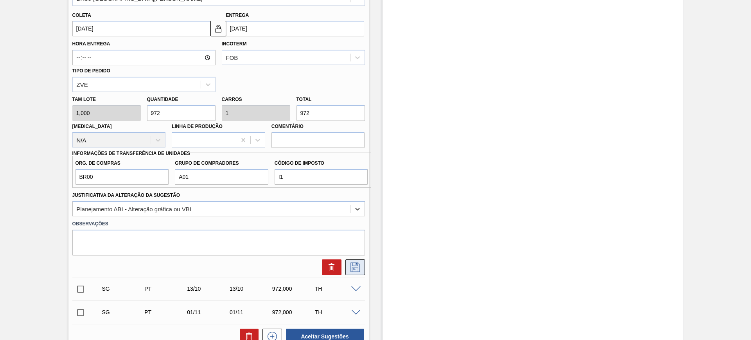
click at [358, 271] on icon at bounding box center [355, 266] width 13 height 9
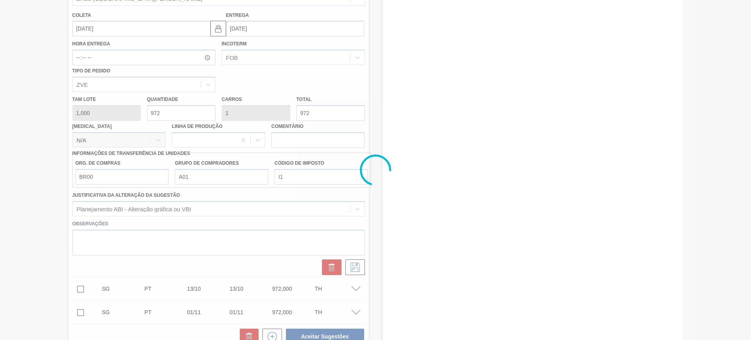
scroll to position [60, 0]
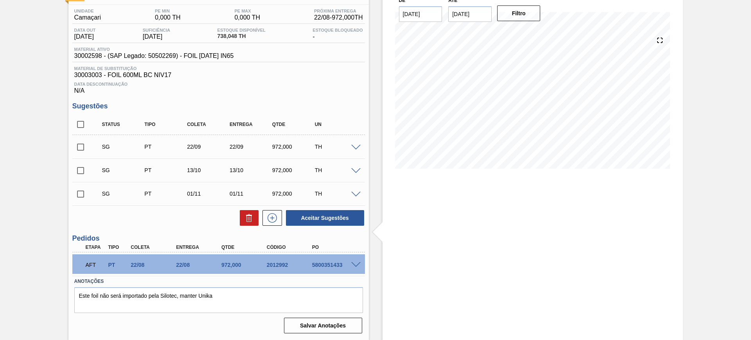
drag, startPoint x: 78, startPoint y: 122, endPoint x: 102, endPoint y: 135, distance: 27.5
click at [80, 123] on input "checkbox" at bounding box center [80, 124] width 16 height 16
checkbox input "true"
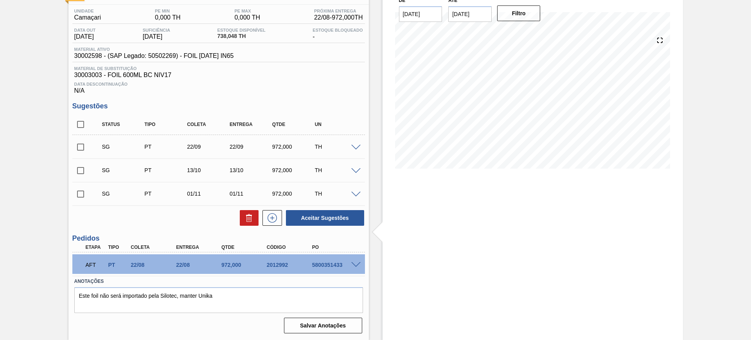
checkbox input "true"
click at [240, 220] on button at bounding box center [249, 218] width 19 height 16
checkbox input "false"
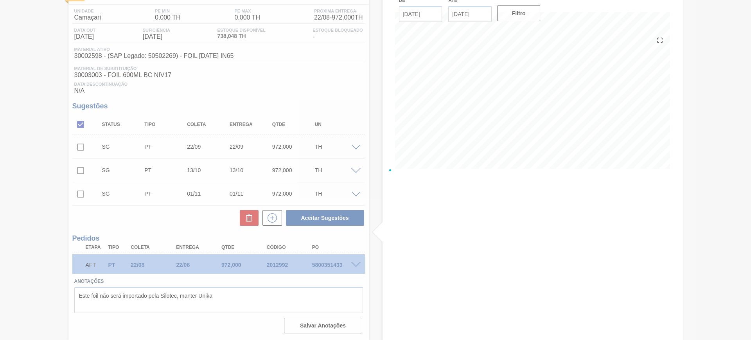
scroll to position [0, 0]
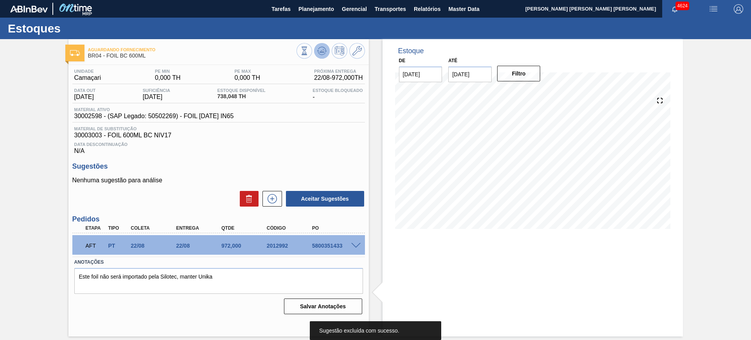
click at [309, 50] on icon at bounding box center [304, 51] width 9 height 9
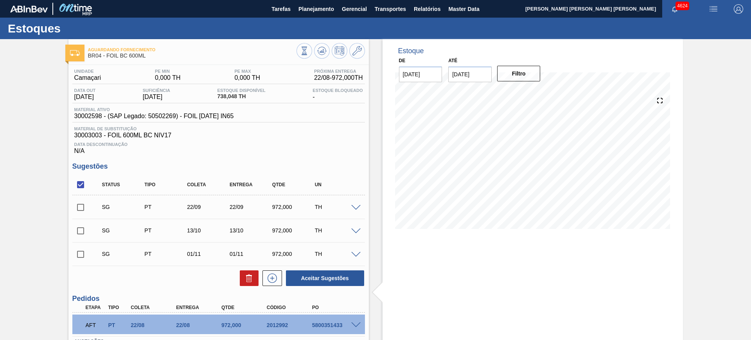
click at [81, 186] on input "checkbox" at bounding box center [80, 184] width 16 height 16
click at [80, 182] on input "checkbox" at bounding box center [80, 184] width 16 height 16
checkbox input "true"
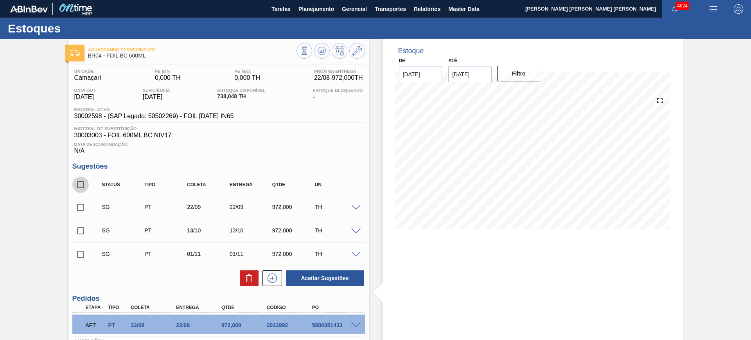
checkbox input "true"
click at [0, 0] on icon at bounding box center [0, 0] width 0 height 0
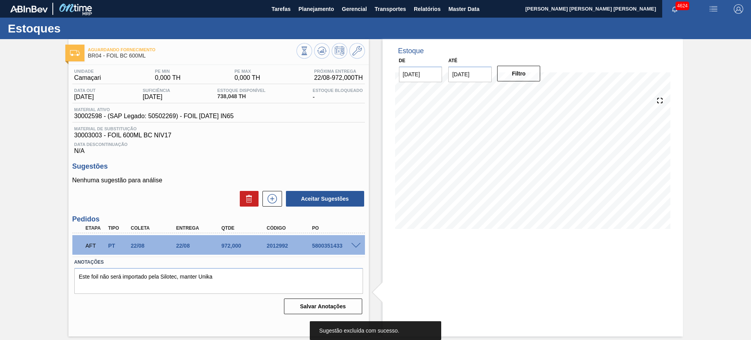
click at [356, 246] on span at bounding box center [355, 246] width 9 height 6
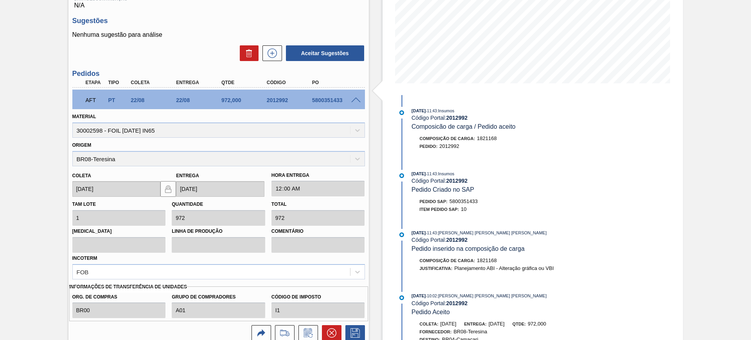
scroll to position [147, 0]
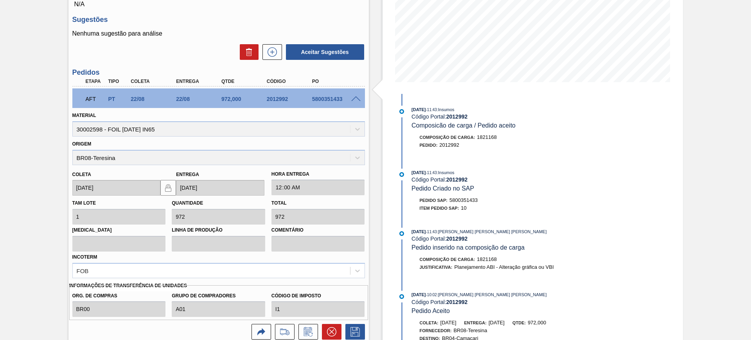
click at [353, 100] on span at bounding box center [355, 99] width 9 height 6
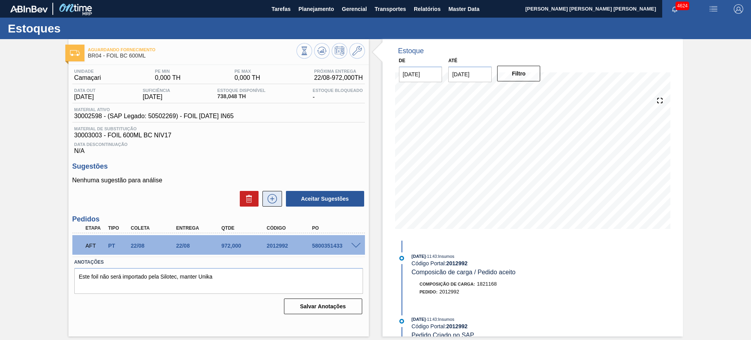
click at [265, 195] on button at bounding box center [272, 199] width 20 height 16
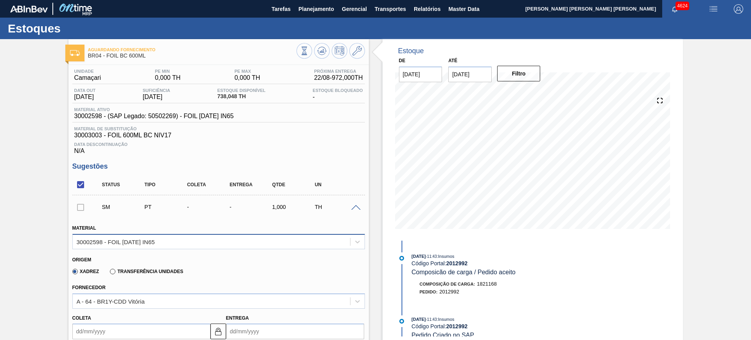
scroll to position [98, 0]
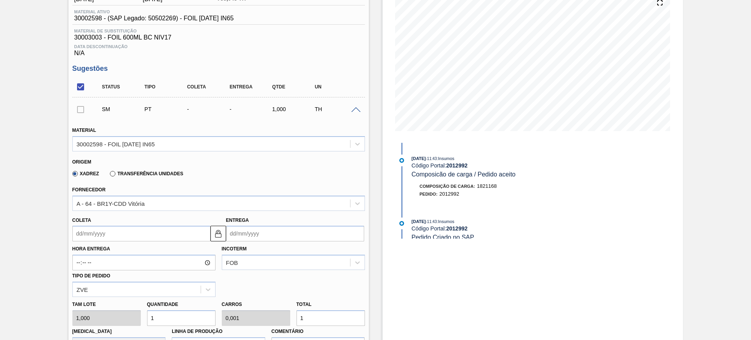
click at [111, 172] on label "Transferência Unidades" at bounding box center [146, 173] width 73 height 5
click at [109, 175] on input "Transferência Unidades" at bounding box center [109, 175] width 0 height 0
click at [121, 200] on div "BR01-Manaus" at bounding box center [211, 202] width 277 height 11
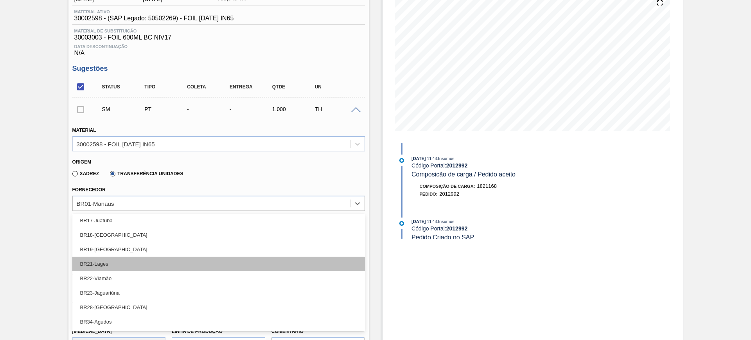
scroll to position [132, 0]
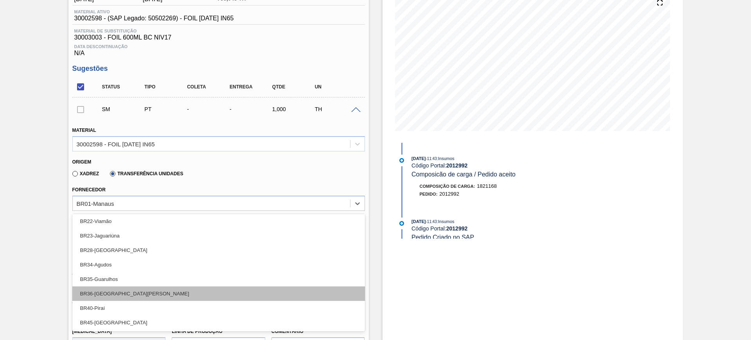
click at [151, 288] on div "BR36-São Luís" at bounding box center [218, 293] width 292 height 14
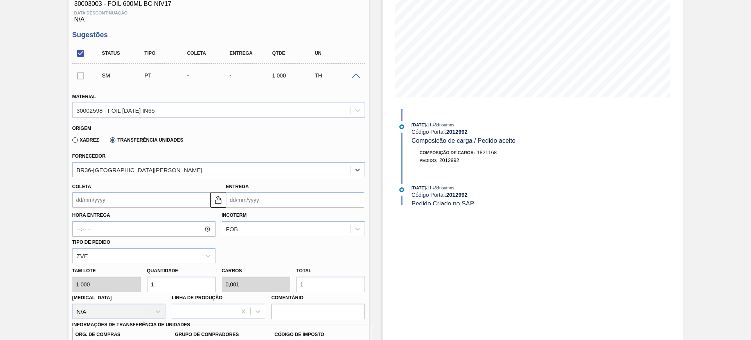
scroll to position [147, 0]
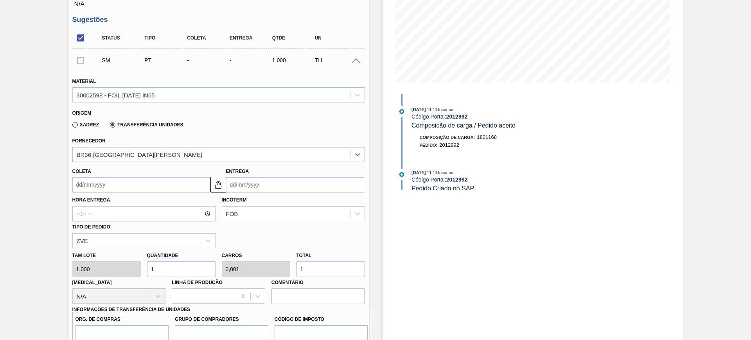
click at [129, 187] on input "Coleta" at bounding box center [141, 185] width 138 height 16
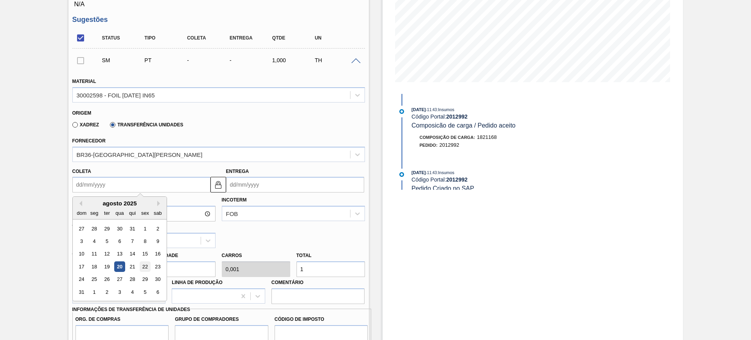
click at [150, 267] on div "22" at bounding box center [145, 266] width 11 height 11
type input "22/08/2025"
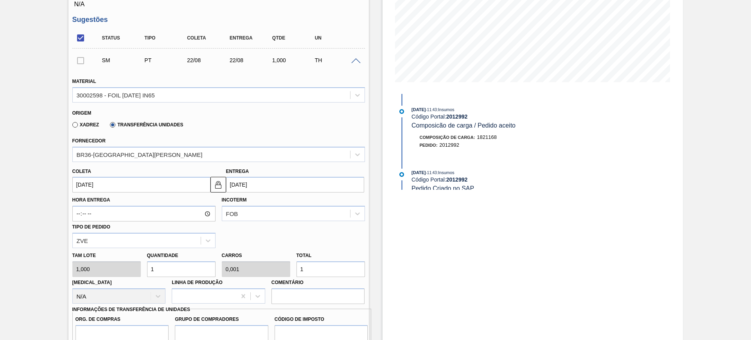
click at [176, 185] on input "22/08/2025" at bounding box center [141, 185] width 138 height 16
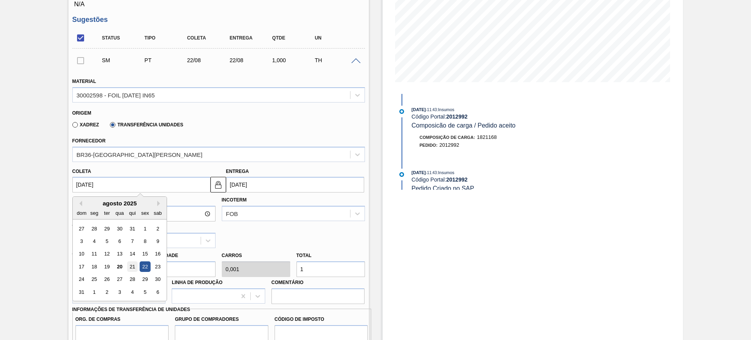
click at [133, 263] on div "21" at bounding box center [132, 266] width 11 height 11
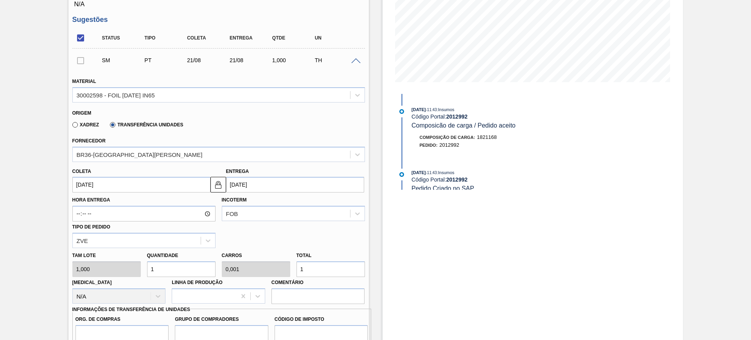
type input "21/08/2025"
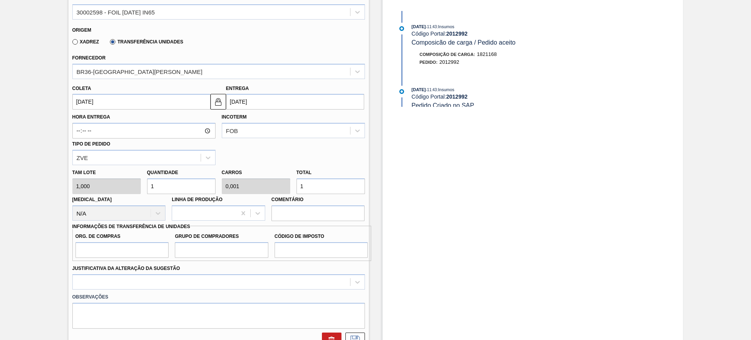
scroll to position [244, 0]
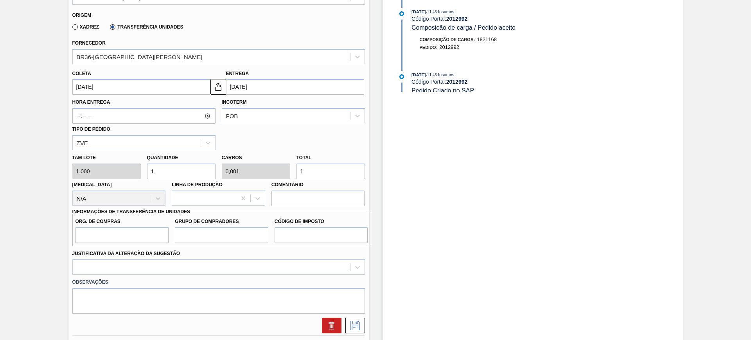
click at [172, 176] on input "1" at bounding box center [181, 171] width 68 height 16
click at [310, 178] on input "1" at bounding box center [330, 171] width 68 height 16
type input "9"
type input "0,009"
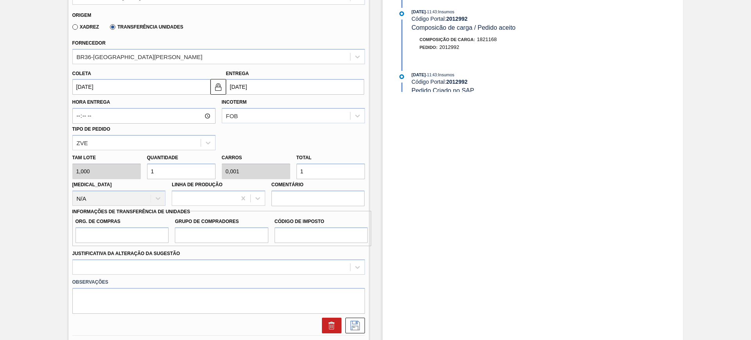
type input "9"
type input "97"
type input "0,1"
type input "97"
type input "972"
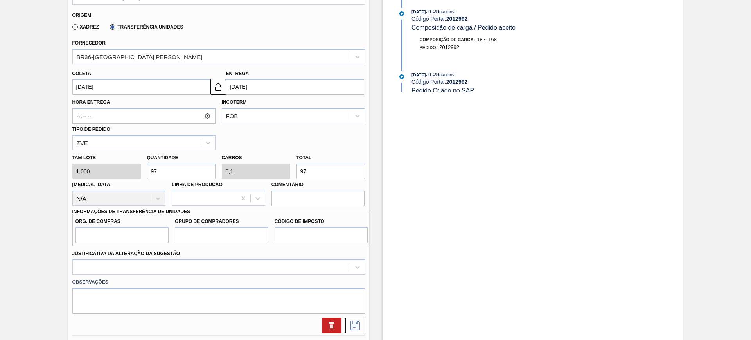
type input "1"
type input "972"
click at [153, 236] on input "Org. de Compras" at bounding box center [121, 235] width 93 height 16
type input "BR00"
type input "A01"
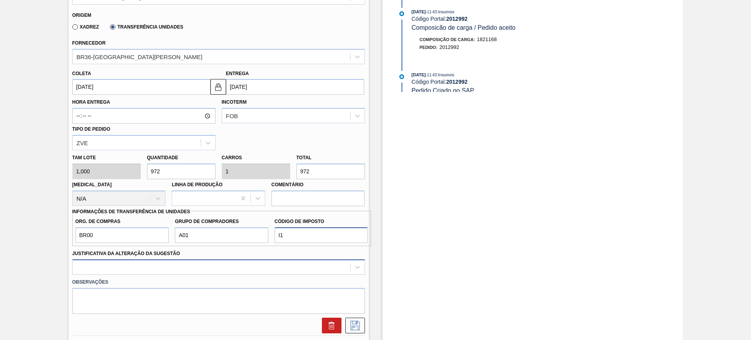
type input "I1"
click at [148, 267] on div at bounding box center [218, 266] width 292 height 15
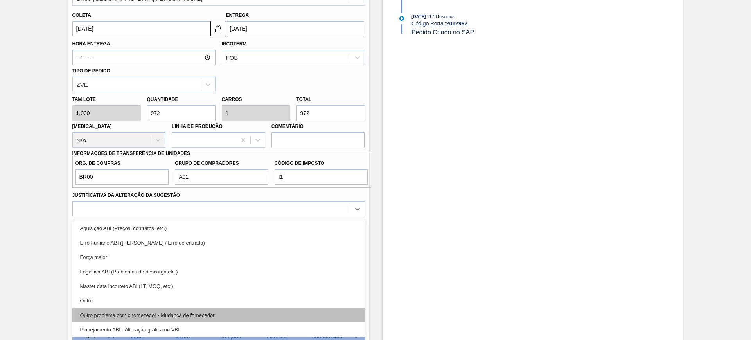
click at [194, 314] on div "Outro problema com o fornecedor - Mudança de fornecedor" at bounding box center [218, 315] width 292 height 14
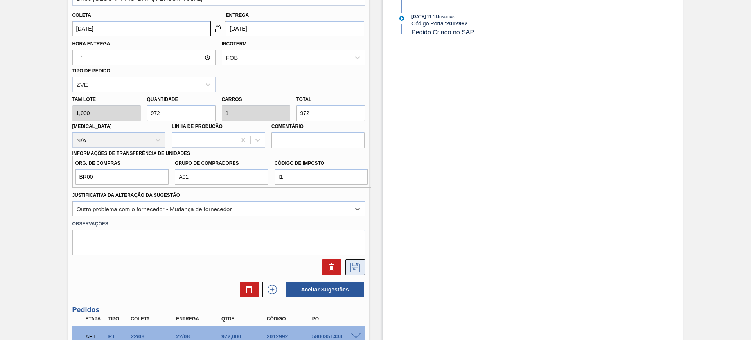
click at [354, 266] on icon at bounding box center [355, 266] width 13 height 9
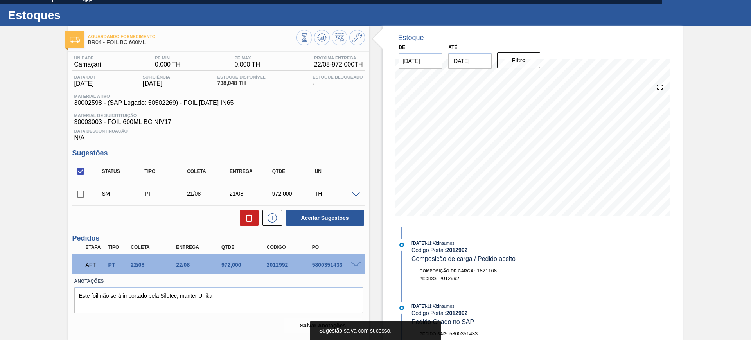
scroll to position [13, 0]
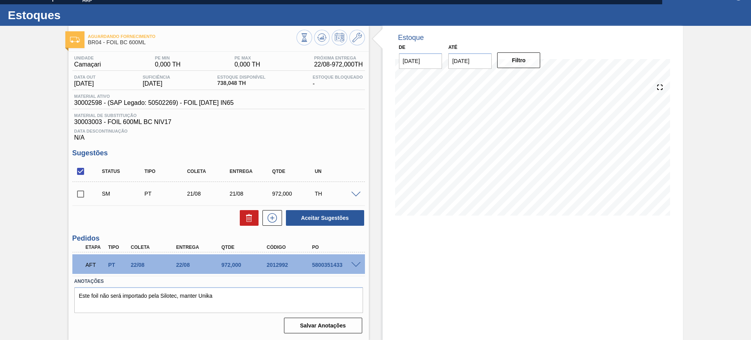
click at [79, 168] on input "checkbox" at bounding box center [80, 171] width 16 height 16
checkbox input "true"
click at [355, 194] on span at bounding box center [355, 195] width 9 height 6
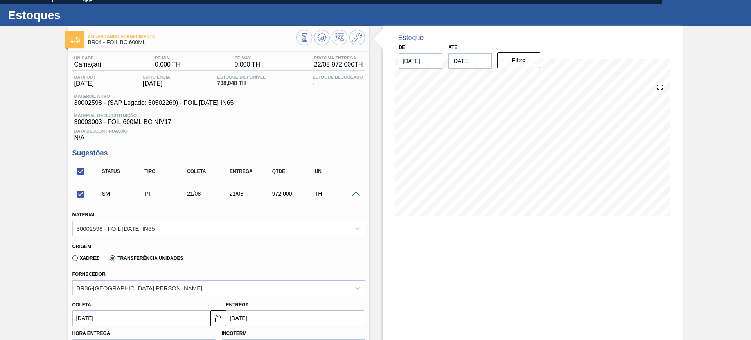
click at [359, 195] on span at bounding box center [355, 195] width 9 height 6
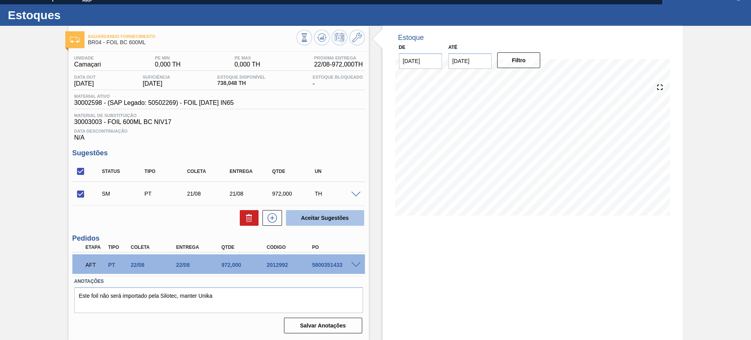
click at [326, 210] on button "Aceitar Sugestões" at bounding box center [325, 218] width 78 height 16
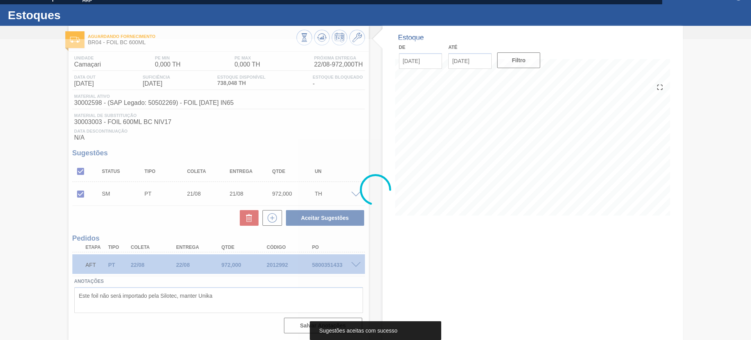
scroll to position [4, 0]
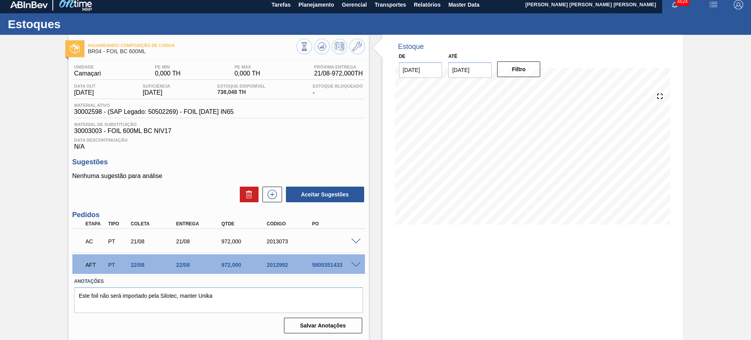
click at [356, 239] on span at bounding box center [355, 242] width 9 height 6
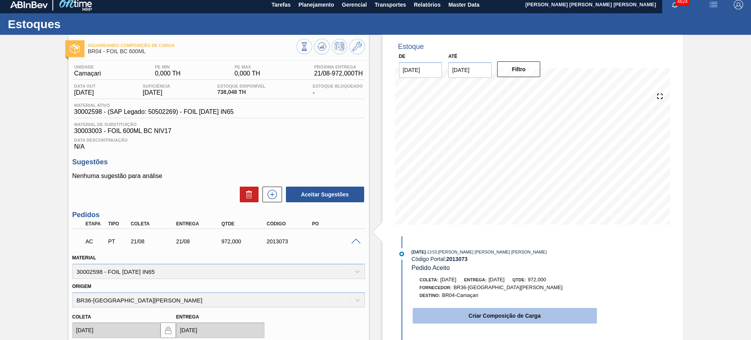
click at [522, 316] on button "Criar Composição de Carga" at bounding box center [505, 316] width 184 height 16
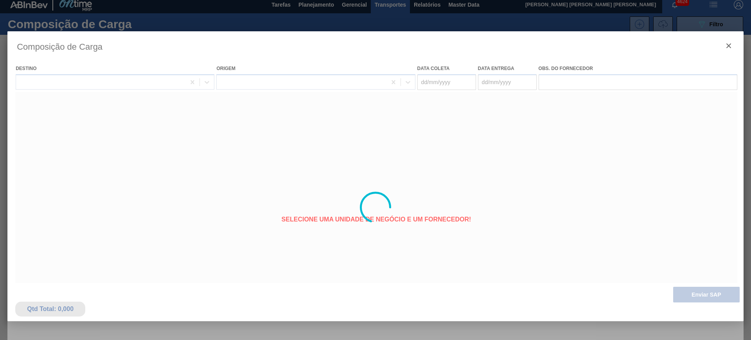
type coleta "21/08/2025"
type entrega "21/08/2025"
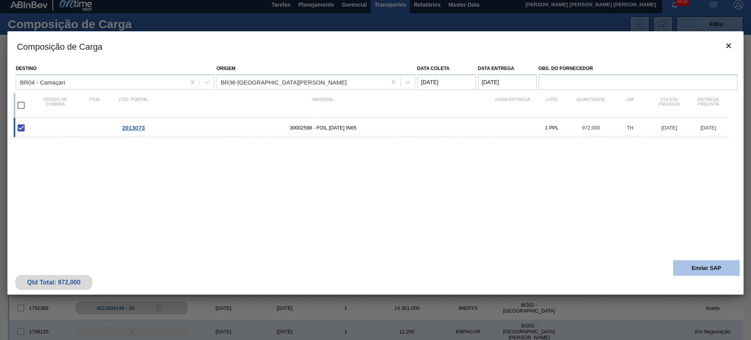
click at [707, 265] on button "Enviar SAP" at bounding box center [706, 268] width 66 height 16
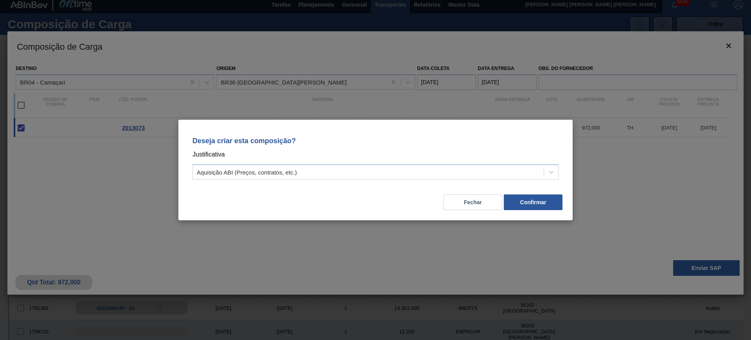
click at [458, 180] on div "Deseja criar esta composição? Justificativa Aquisição ABI (Preços, contratos, e…" at bounding box center [375, 156] width 375 height 55
drag, startPoint x: 374, startPoint y: 172, endPoint x: 362, endPoint y: 179, distance: 13.9
click at [373, 171] on div "Aquisição ABI (Preços, contratos, etc.)" at bounding box center [368, 172] width 351 height 11
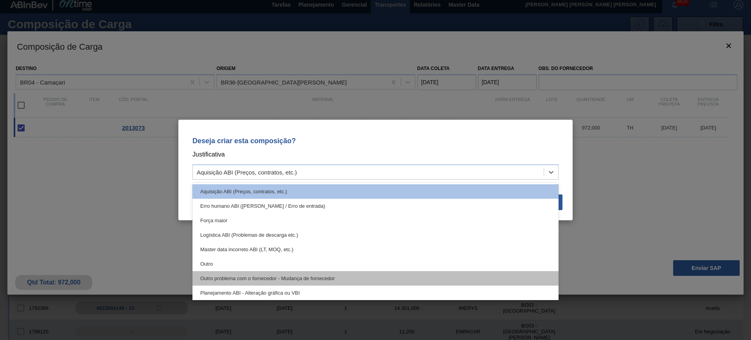
click at [337, 274] on div "Outro problema com o fornecedor - Mudança de fornecedor" at bounding box center [375, 278] width 366 height 14
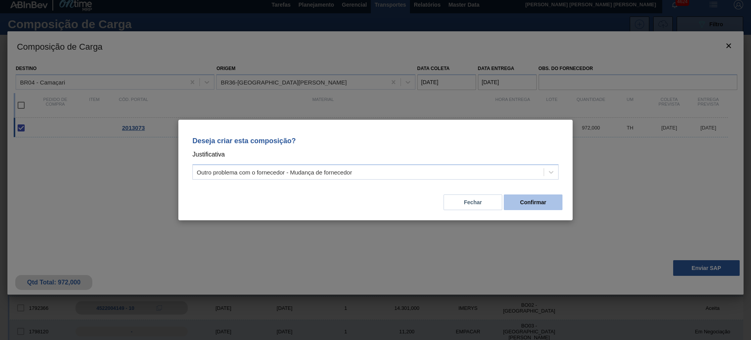
click at [554, 203] on button "Confirmar" at bounding box center [533, 202] width 59 height 16
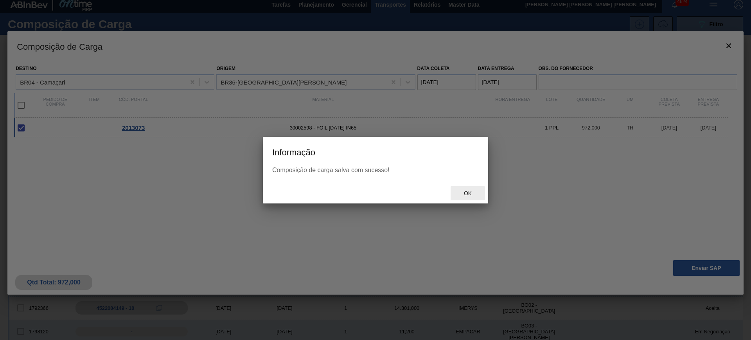
click at [467, 195] on span "Ok" at bounding box center [467, 193] width 20 height 6
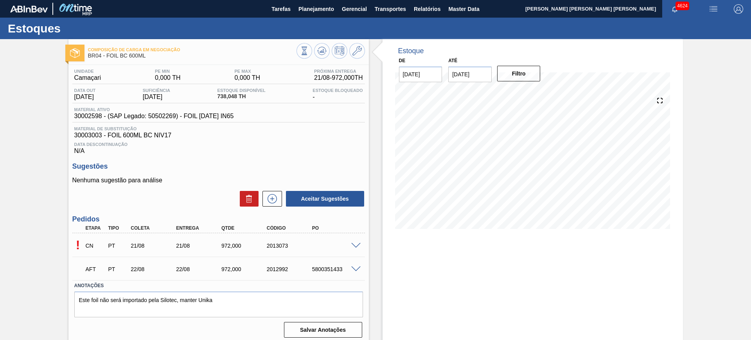
click at [323, 50] on icon at bounding box center [323, 50] width 1 height 3
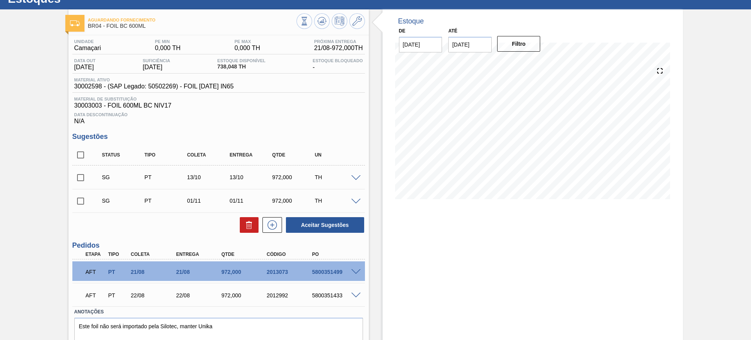
scroll to position [60, 0]
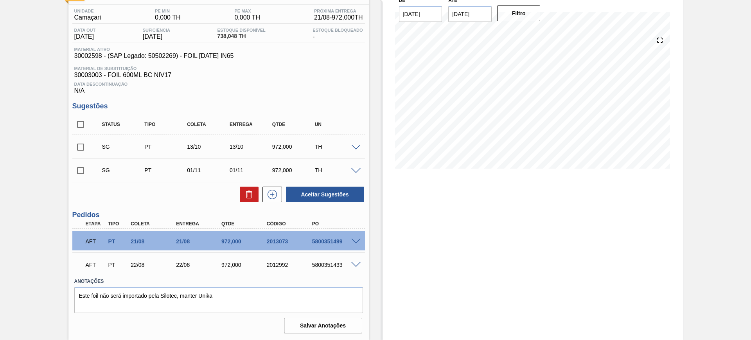
click at [326, 240] on div "5800351499" at bounding box center [335, 241] width 51 height 6
copy div "5800351499"
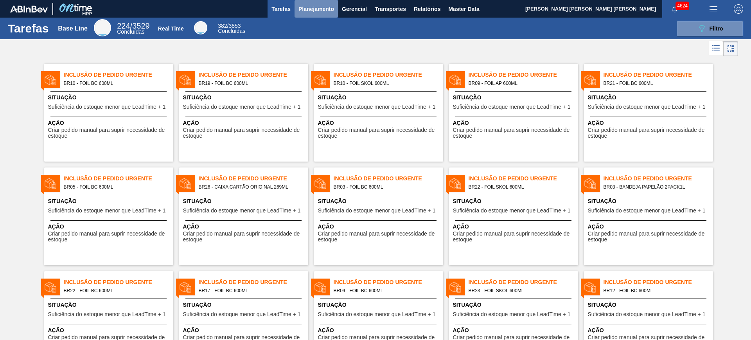
click at [314, 8] on span "Planejamento" at bounding box center [316, 8] width 36 height 9
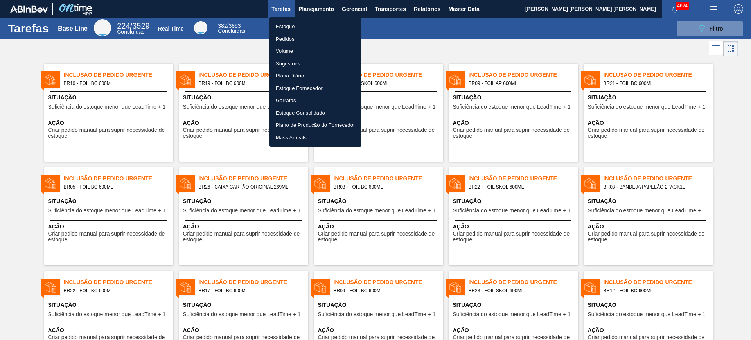
click at [309, 24] on li "Estoque" at bounding box center [315, 26] width 92 height 13
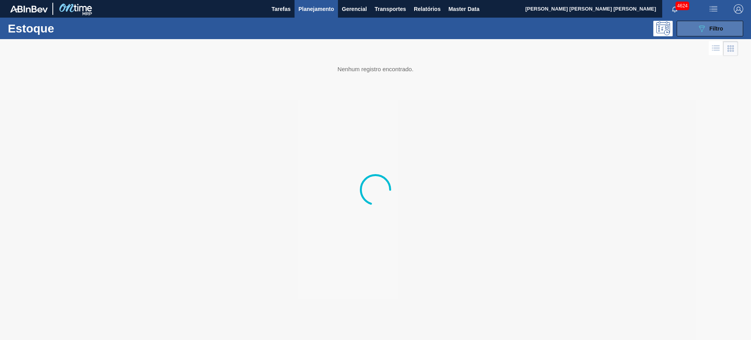
click at [698, 25] on icon "089F7B8B-B2A5-4AFE-B5C0-19BA573D28AC" at bounding box center [701, 28] width 9 height 9
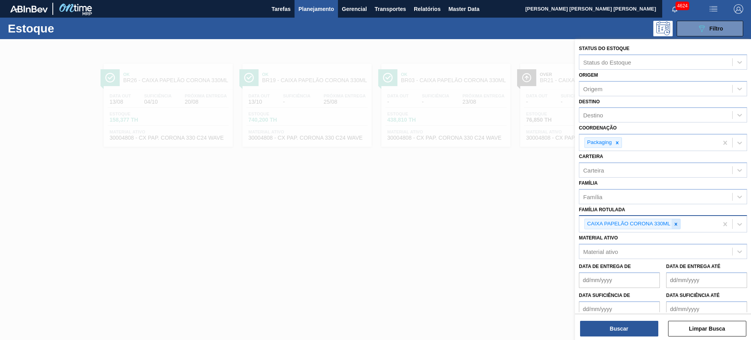
click at [679, 222] on div at bounding box center [675, 224] width 9 height 10
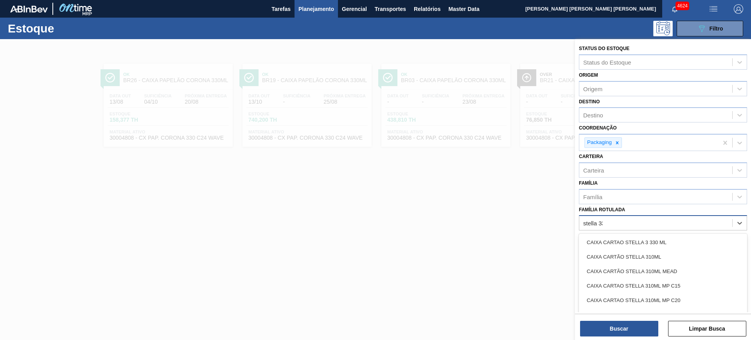
type Rotulada "stella 330"
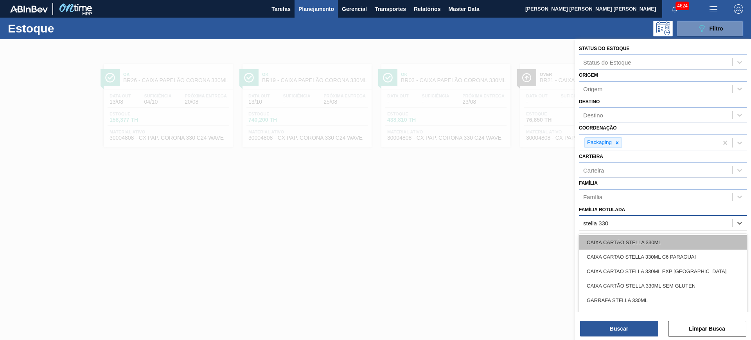
click at [673, 239] on div "CAIXA CARTÃO STELLA 330ML" at bounding box center [663, 242] width 168 height 14
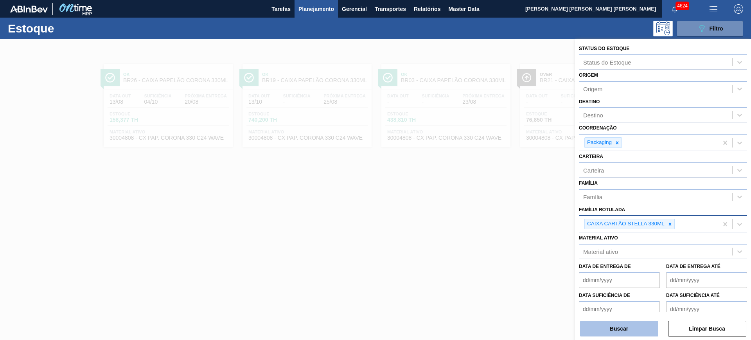
click at [634, 326] on button "Buscar" at bounding box center [619, 329] width 78 height 16
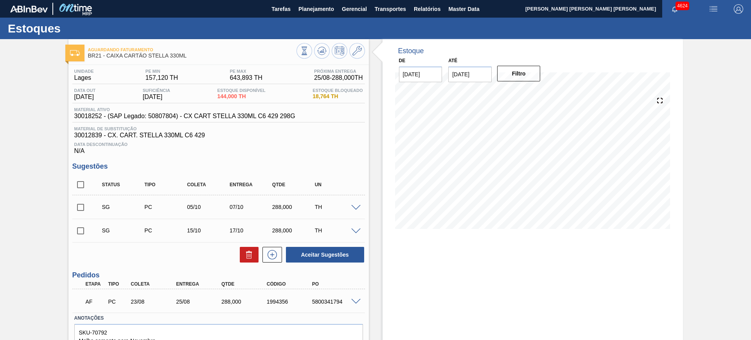
click at [80, 202] on input "checkbox" at bounding box center [80, 207] width 16 height 16
click at [314, 258] on button "Aceitar Sugestões" at bounding box center [325, 255] width 78 height 16
checkbox input "false"
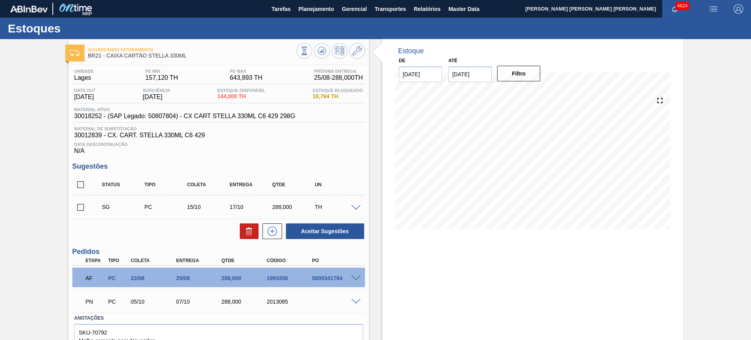
click at [275, 301] on div "2013085" at bounding box center [290, 301] width 51 height 6
copy div "2013085"
